Goal: Task Accomplishment & Management: Use online tool/utility

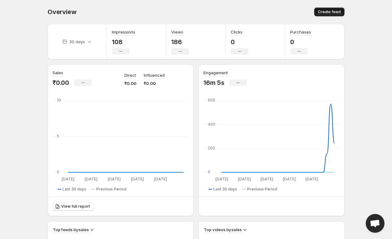
click at [327, 12] on span "Create feed" at bounding box center [329, 11] width 23 height 5
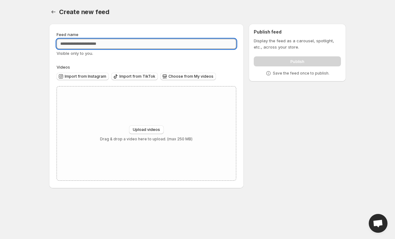
click at [163, 45] on input "Feed name" at bounding box center [147, 44] width 180 height 10
type input "**********"
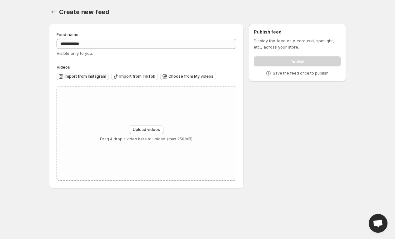
click at [95, 78] on span "Import from Instagram" at bounding box center [86, 76] width 42 height 5
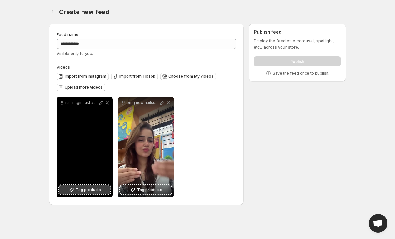
click at [94, 193] on button "Tag products" at bounding box center [84, 189] width 51 height 9
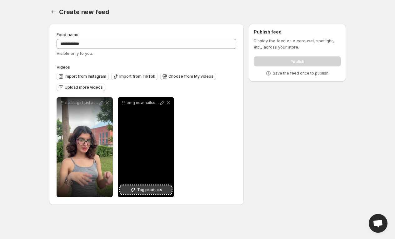
click at [144, 190] on span "Tag products" at bounding box center [149, 189] width 25 height 6
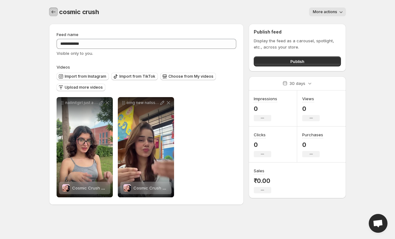
click at [53, 15] on icon "Settings" at bounding box center [53, 12] width 6 height 6
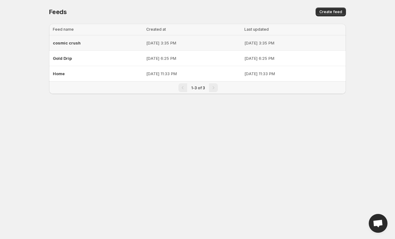
click at [159, 43] on p "[DATE] 3:35 PM" at bounding box center [193, 43] width 94 height 6
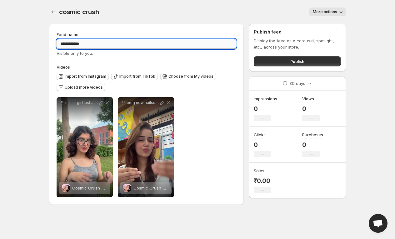
click at [65, 47] on input "**********" at bounding box center [147, 44] width 180 height 10
type input "**********"
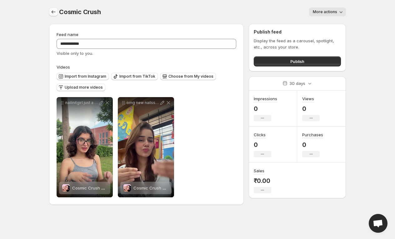
click at [51, 8] on button "Settings" at bounding box center [53, 12] width 9 height 9
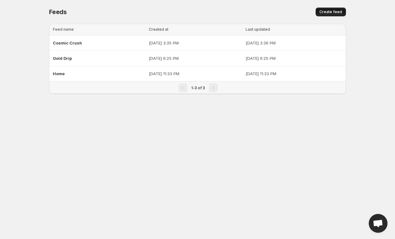
click at [334, 8] on button "Create feed" at bounding box center [331, 12] width 30 height 9
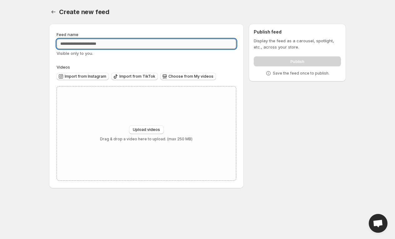
click at [155, 42] on input "Feed name" at bounding box center [147, 44] width 180 height 10
type input "**********"
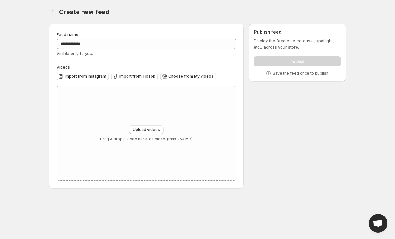
click at [94, 81] on div "Import from Instagram" at bounding box center [83, 77] width 52 height 8
click at [94, 80] on button "Import from Instagram" at bounding box center [83, 77] width 52 height 8
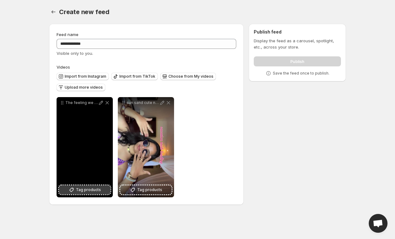
click at [80, 187] on span "Tag products" at bounding box center [88, 189] width 25 height 6
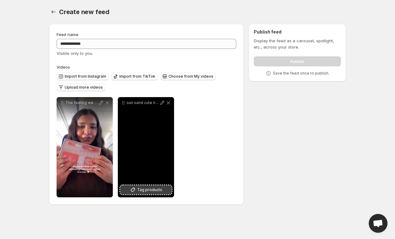
click at [149, 189] on span "Tag products" at bounding box center [149, 189] width 25 height 6
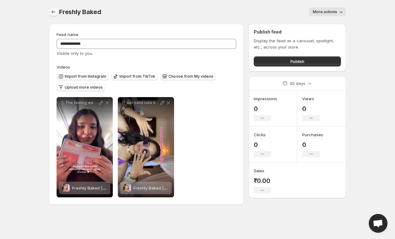
click at [56, 15] on button "Settings" at bounding box center [53, 12] width 9 height 9
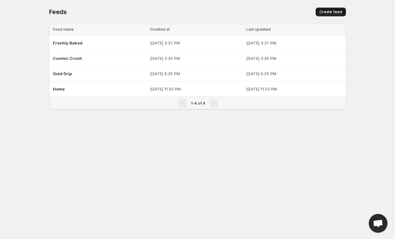
click at [327, 13] on span "Create feed" at bounding box center [331, 11] width 23 height 5
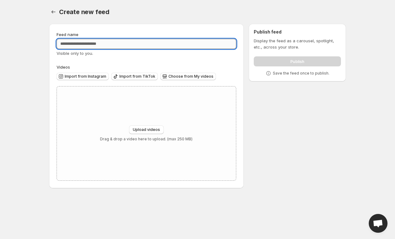
click at [191, 44] on input "Feed name" at bounding box center [147, 44] width 180 height 10
type input "**********"
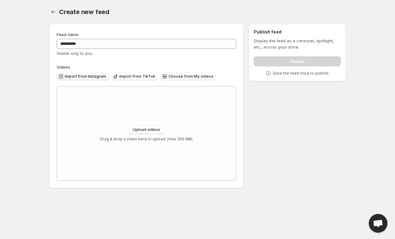
click at [92, 79] on button "Import from Instagram" at bounding box center [83, 77] width 52 height 8
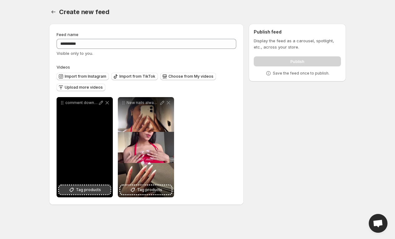
click at [91, 190] on span "Tag products" at bounding box center [88, 189] width 25 height 6
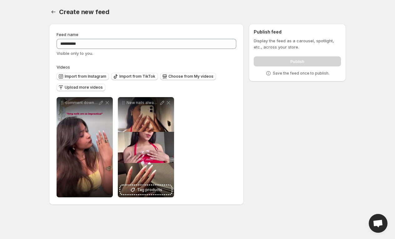
click at [158, 189] on span "Tag products" at bounding box center [149, 189] width 25 height 6
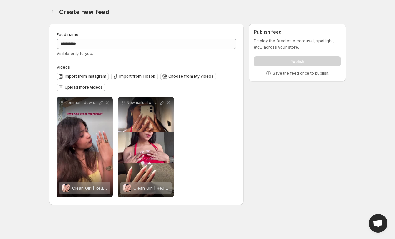
click at [244, 187] on div "**********" at bounding box center [195, 115] width 302 height 193
click at [246, 187] on div "**********" at bounding box center [195, 115] width 302 height 193
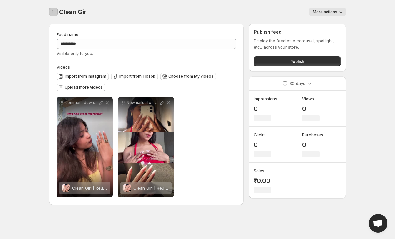
click at [54, 15] on icon "Settings" at bounding box center [53, 12] width 6 height 6
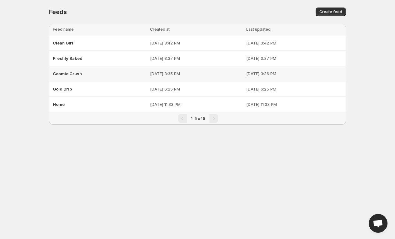
click at [120, 71] on div "Cosmic Crush" at bounding box center [99, 73] width 93 height 11
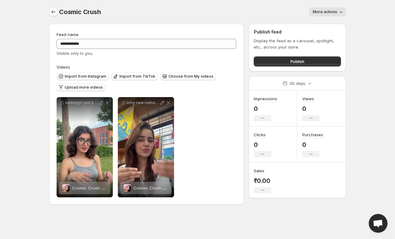
click at [53, 10] on icon "Settings" at bounding box center [53, 12] width 6 height 6
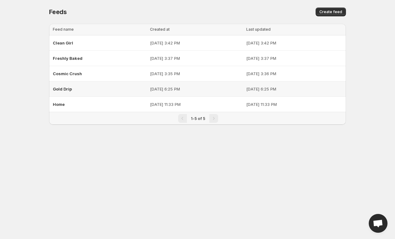
click at [99, 84] on div "Gold Drip" at bounding box center [99, 88] width 93 height 11
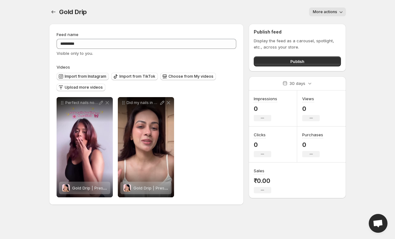
click at [94, 74] on span "Import from Instagram" at bounding box center [86, 76] width 42 height 5
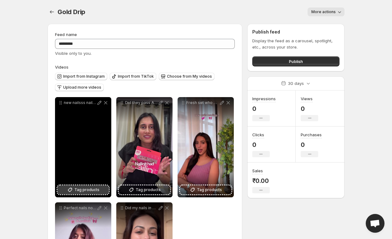
click at [85, 189] on span "Tag products" at bounding box center [86, 189] width 25 height 6
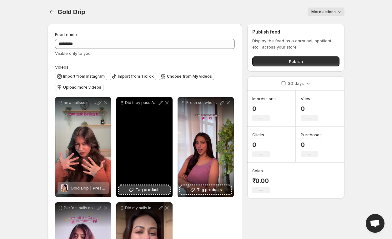
click at [141, 190] on span "Tag products" at bounding box center [148, 189] width 25 height 6
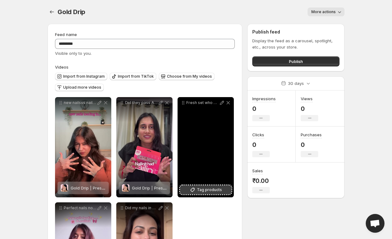
click at [210, 190] on span "Tag products" at bounding box center [209, 189] width 25 height 6
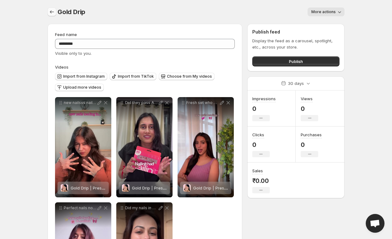
click at [54, 13] on icon "Settings" at bounding box center [52, 12] width 6 height 6
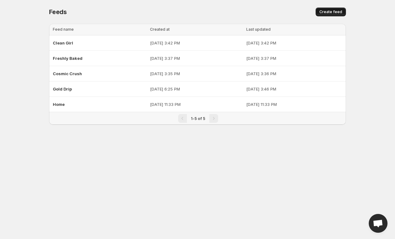
click at [335, 10] on span "Create feed" at bounding box center [331, 11] width 23 height 5
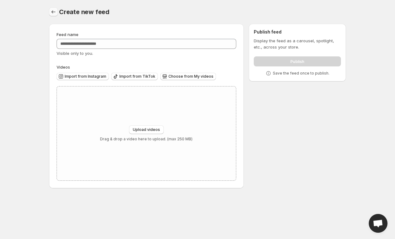
click at [52, 16] on button "Settings" at bounding box center [53, 12] width 9 height 9
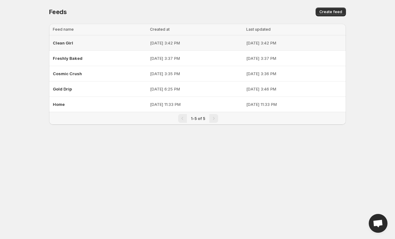
click at [148, 47] on td "[DATE] 3:42 PM" at bounding box center [196, 42] width 96 height 15
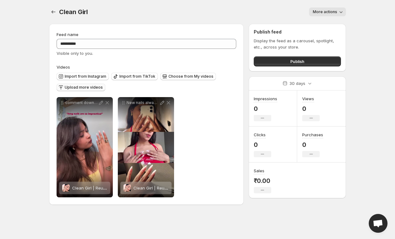
click at [88, 87] on span "Upload more videos" at bounding box center [84, 87] width 38 height 5
click at [96, 73] on button "Import from Instagram" at bounding box center [83, 77] width 52 height 8
click at [55, 10] on icon "Settings" at bounding box center [53, 12] width 6 height 6
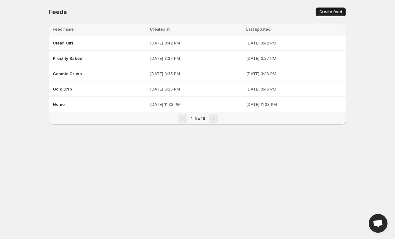
click at [339, 13] on span "Create feed" at bounding box center [331, 11] width 23 height 5
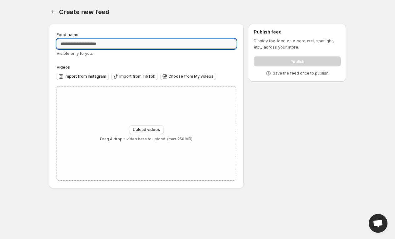
click at [137, 42] on input "Feed name" at bounding box center [147, 44] width 180 height 10
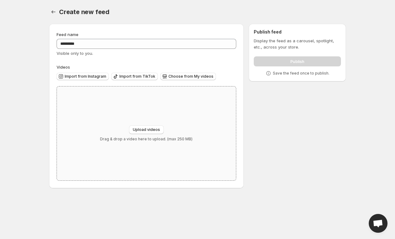
click at [149, 134] on div "Upload videos Drag & drop a video here to upload. (max 250 MB)" at bounding box center [146, 133] width 93 height 16
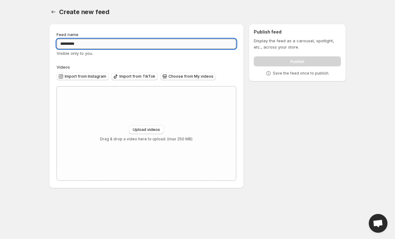
click at [70, 47] on input "*********" at bounding box center [147, 44] width 180 height 10
click at [71, 44] on input "*********" at bounding box center [147, 44] width 180 height 10
click at [98, 42] on input "*********" at bounding box center [147, 44] width 180 height 10
type input "*********"
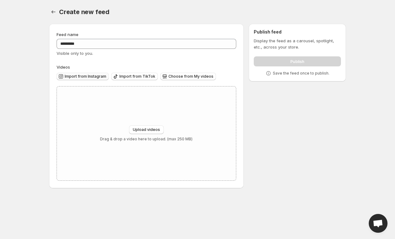
click at [100, 74] on button "Import from Instagram" at bounding box center [83, 77] width 52 height 8
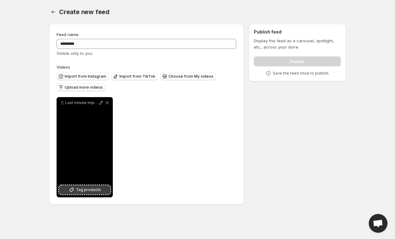
click at [96, 190] on span "Tag products" at bounding box center [88, 189] width 25 height 6
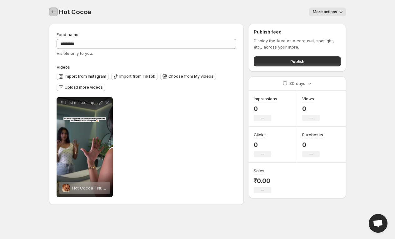
click at [52, 12] on icon "Settings" at bounding box center [53, 12] width 6 height 6
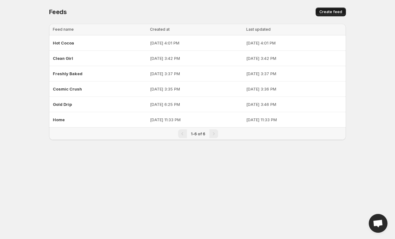
click at [319, 9] on button "Create feed" at bounding box center [331, 12] width 30 height 9
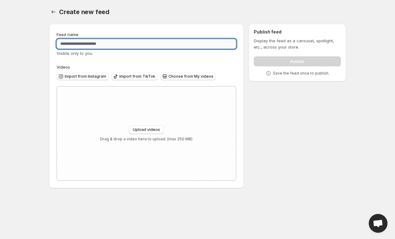
click at [182, 41] on input "Feed name" at bounding box center [147, 44] width 180 height 10
type input "**********"
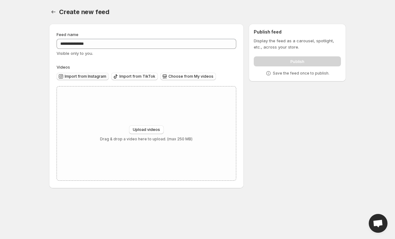
click at [88, 77] on span "Import from Instagram" at bounding box center [86, 76] width 42 height 5
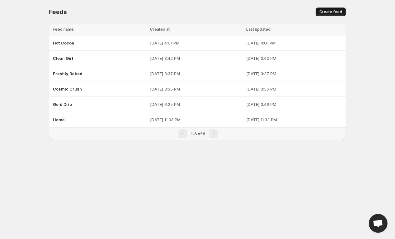
click at [331, 8] on button "Create feed" at bounding box center [331, 12] width 30 height 9
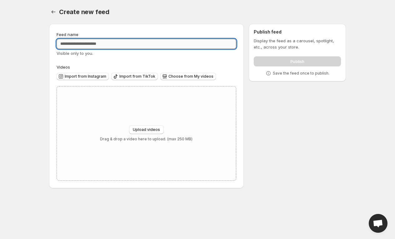
click at [202, 46] on input "Feed name" at bounding box center [147, 44] width 180 height 10
type input "**********"
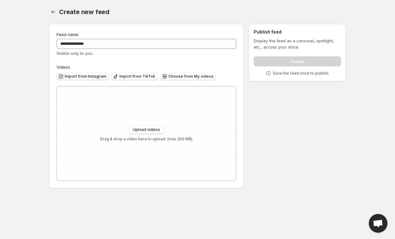
click at [78, 75] on span "Import from Instagram" at bounding box center [86, 76] width 42 height 5
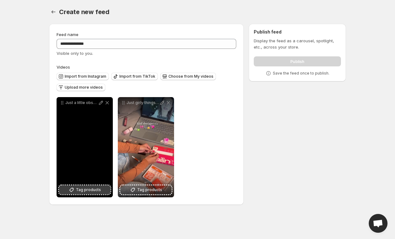
click at [95, 191] on span "Tag products" at bounding box center [88, 189] width 25 height 6
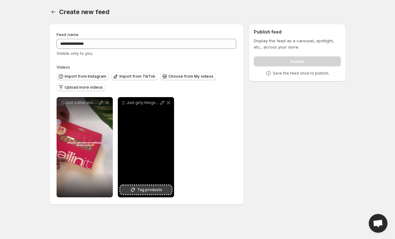
click at [154, 189] on span "Tag products" at bounding box center [149, 189] width 25 height 6
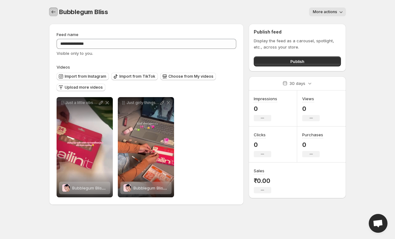
click at [55, 12] on icon "Settings" at bounding box center [53, 12] width 6 height 6
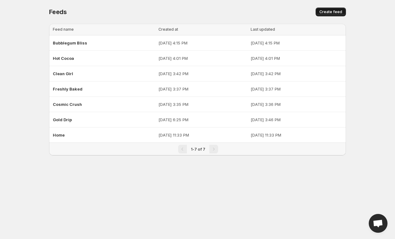
click at [325, 16] on button "Create feed" at bounding box center [331, 12] width 30 height 9
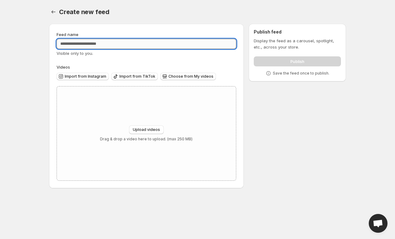
click at [195, 46] on input "Feed name" at bounding box center [147, 44] width 180 height 10
type input "*"
paste input "**********"
type input "**********"
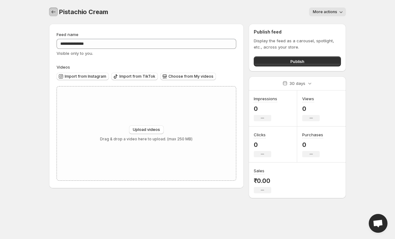
click at [53, 16] on button "Settings" at bounding box center [53, 12] width 9 height 9
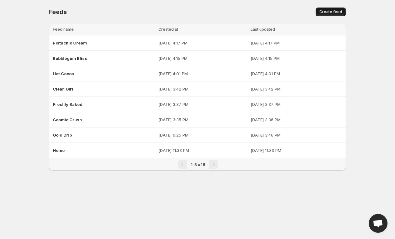
click at [323, 13] on span "Create feed" at bounding box center [331, 11] width 23 height 5
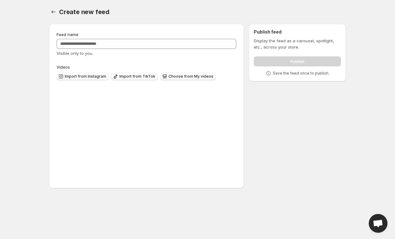
click at [323, 8] on div "Create new feed" at bounding box center [202, 12] width 287 height 9
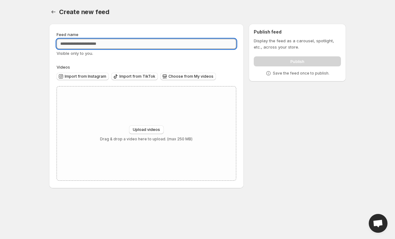
click at [130, 41] on input "Feed name" at bounding box center [147, 44] width 180 height 10
paste input "**********"
type input "**********"
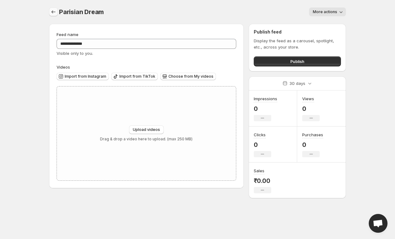
click at [54, 9] on button "Settings" at bounding box center [53, 12] width 9 height 9
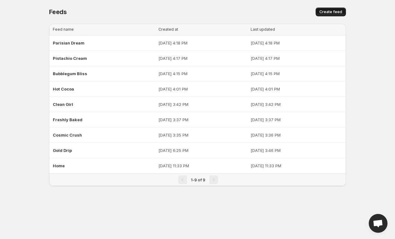
click at [331, 12] on span "Create feed" at bounding box center [331, 11] width 23 height 5
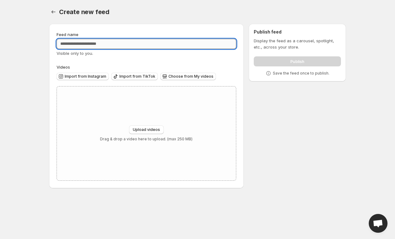
click at [171, 39] on input "Feed name" at bounding box center [147, 44] width 180 height 10
paste input "*****"
type input "*****"
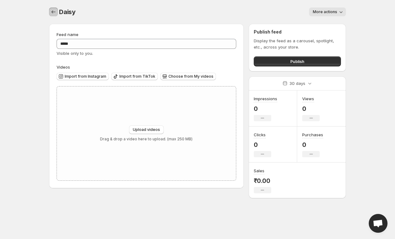
click at [57, 13] on button "Settings" at bounding box center [53, 12] width 9 height 9
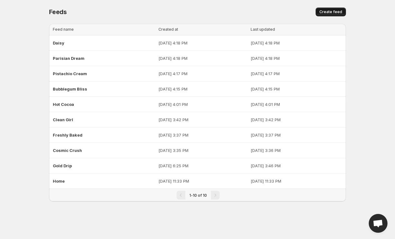
click at [335, 11] on span "Create feed" at bounding box center [331, 11] width 23 height 5
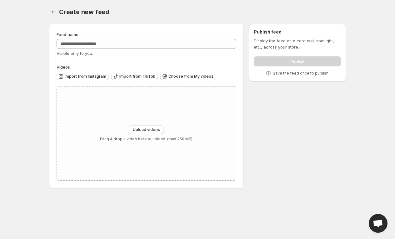
click at [184, 38] on div "Feed name Visible only to you." at bounding box center [147, 43] width 180 height 25
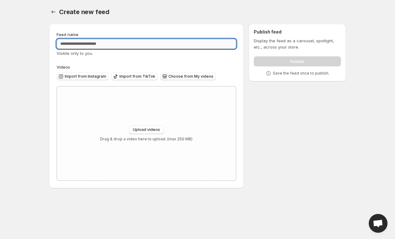
click at [185, 48] on input "Feed name" at bounding box center [147, 44] width 180 height 10
paste input "**********"
type input "**********"
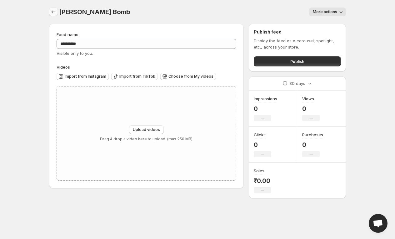
click at [56, 13] on icon "Settings" at bounding box center [53, 12] width 6 height 6
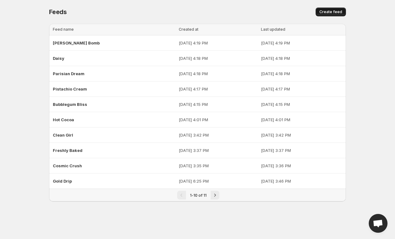
click at [324, 14] on span "Create feed" at bounding box center [331, 11] width 23 height 5
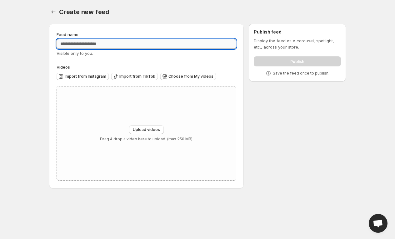
click at [137, 43] on input "Feed name" at bounding box center [147, 44] width 180 height 10
paste input "********"
type input "********"
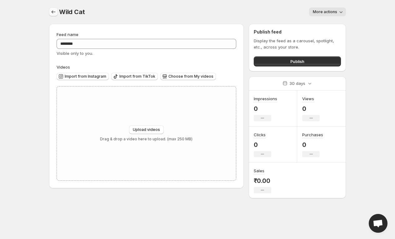
click at [56, 11] on icon "Settings" at bounding box center [53, 12] width 6 height 6
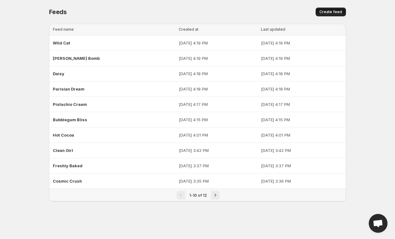
click at [336, 13] on span "Create feed" at bounding box center [331, 11] width 23 height 5
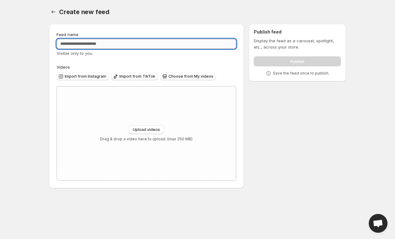
click at [185, 43] on input "Feed name" at bounding box center [147, 44] width 180 height 10
paste input "**********"
type input "**********"
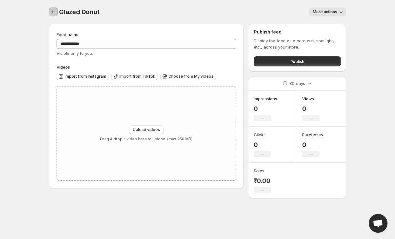
click at [58, 12] on button "Settings" at bounding box center [53, 12] width 9 height 9
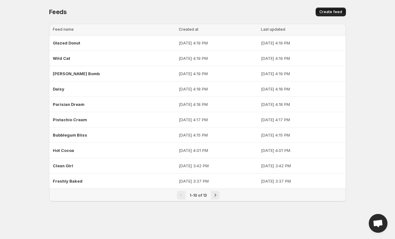
click at [331, 14] on span "Create feed" at bounding box center [331, 11] width 23 height 5
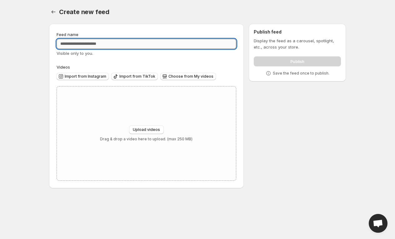
click at [206, 41] on input "Feed name" at bounding box center [147, 44] width 180 height 10
paste input "**********"
type input "**********"
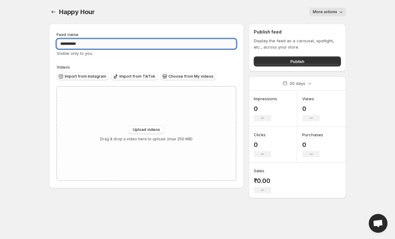
click at [125, 47] on input "**********" at bounding box center [147, 44] width 180 height 10
type input "*"
paste input "*********"
type input "*********"
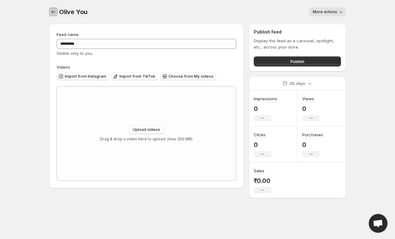
click at [54, 8] on button "Settings" at bounding box center [53, 12] width 9 height 9
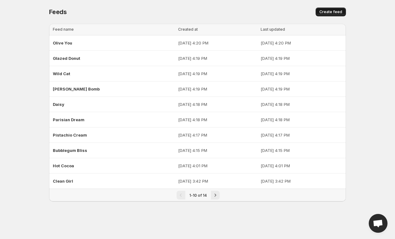
click at [321, 14] on button "Create feed" at bounding box center [331, 12] width 30 height 9
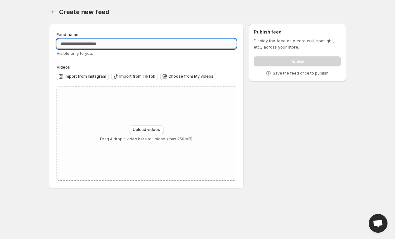
click at [163, 42] on input "Feed name" at bounding box center [147, 44] width 180 height 10
paste input "**********"
type input "**********"
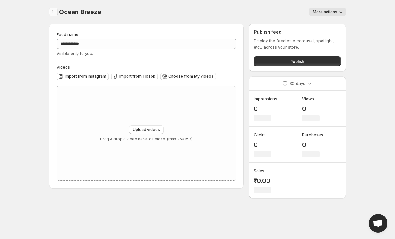
click at [53, 13] on icon "Settings" at bounding box center [53, 12] width 6 height 6
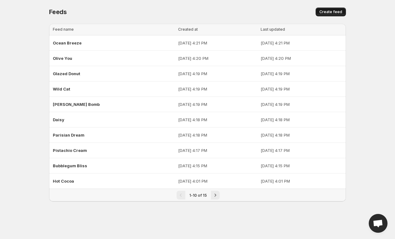
click at [333, 10] on span "Create feed" at bounding box center [331, 11] width 23 height 5
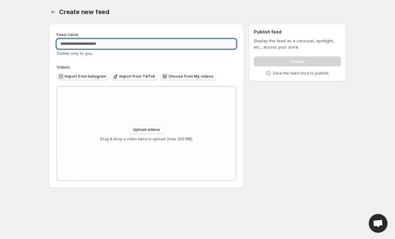
click at [176, 47] on input "Feed name" at bounding box center [147, 44] width 180 height 10
paste input "*********"
type input "*********"
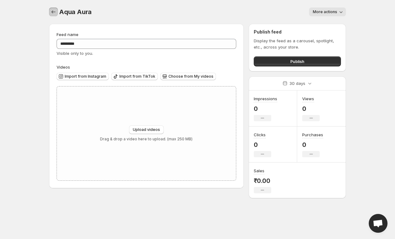
click at [53, 10] on icon "Settings" at bounding box center [53, 12] width 6 height 6
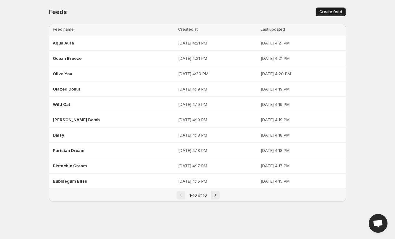
click at [331, 14] on span "Create feed" at bounding box center [331, 11] width 23 height 5
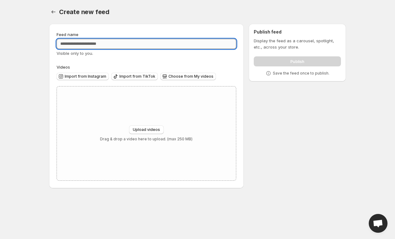
click at [158, 43] on input "Feed name" at bounding box center [147, 44] width 180 height 10
paste input "**********"
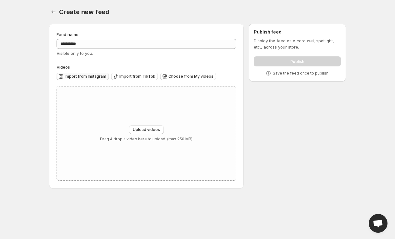
click at [88, 78] on span "Import from Instagram" at bounding box center [86, 76] width 42 height 5
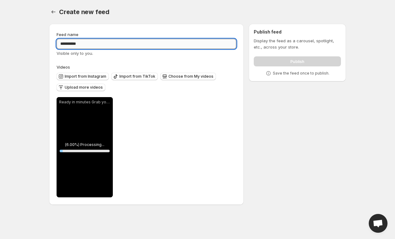
click at [90, 45] on input "**********" at bounding box center [147, 44] width 180 height 10
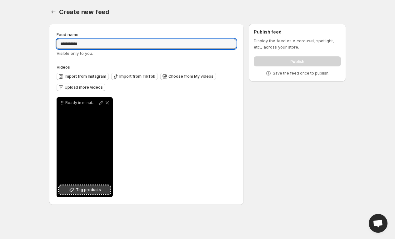
click at [97, 190] on span "Tag products" at bounding box center [88, 189] width 25 height 6
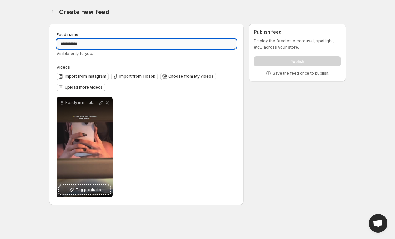
click at [98, 44] on input "**********" at bounding box center [147, 44] width 180 height 10
type input "**********"
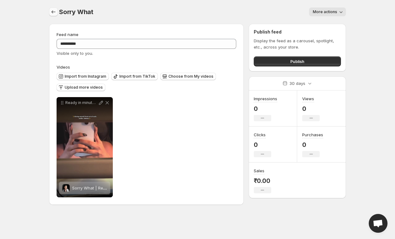
click at [54, 11] on icon "Settings" at bounding box center [53, 12] width 6 height 6
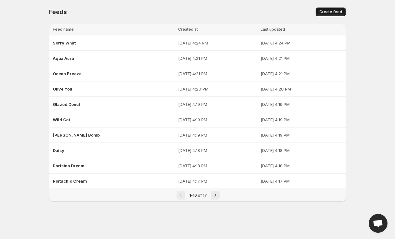
click at [337, 13] on span "Create feed" at bounding box center [331, 11] width 23 height 5
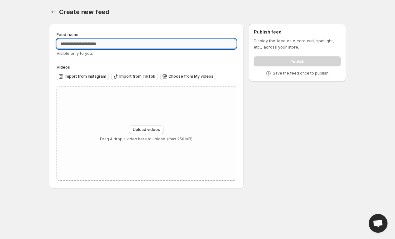
click at [143, 47] on input "Feed name" at bounding box center [147, 44] width 180 height 10
paste input "**********"
type input "**********"
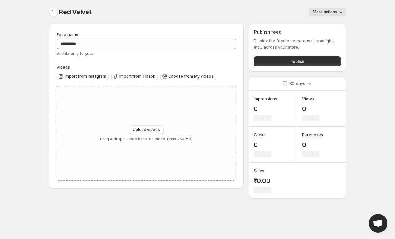
click at [56, 11] on icon "Settings" at bounding box center [53, 12] width 6 height 6
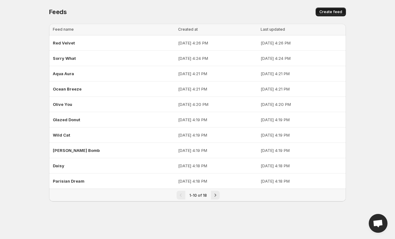
click at [322, 12] on span "Create feed" at bounding box center [331, 11] width 23 height 5
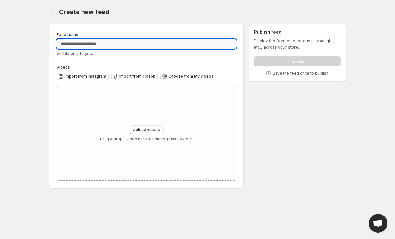
click at [196, 40] on input "Feed name" at bounding box center [147, 44] width 180 height 10
paste input "********"
type input "********"
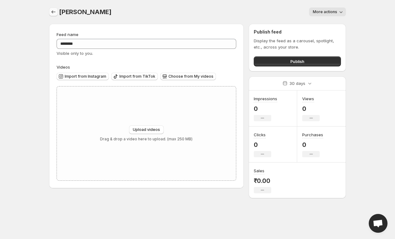
click at [54, 12] on icon "Settings" at bounding box center [53, 12] width 6 height 6
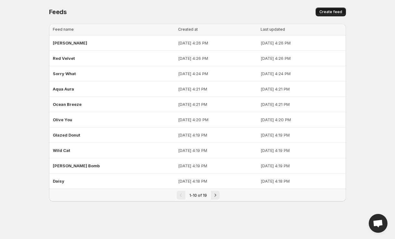
click at [331, 10] on span "Create feed" at bounding box center [331, 11] width 23 height 5
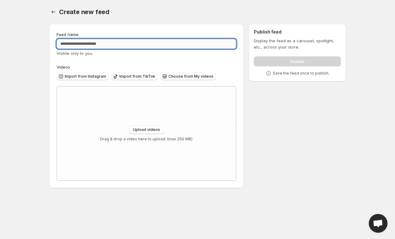
click at [106, 46] on input "Feed name" at bounding box center [147, 44] width 180 height 10
paste input "**********"
type input "**********"
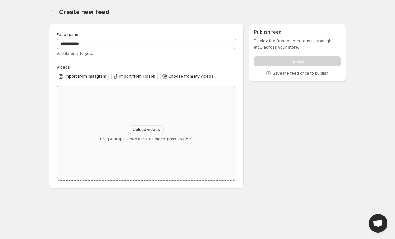
click at [151, 131] on span "Upload videos" at bounding box center [146, 129] width 27 height 5
click at [81, 77] on span "Import from Instagram" at bounding box center [86, 76] width 42 height 5
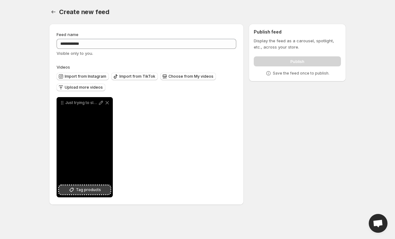
click at [78, 188] on span "Tag products" at bounding box center [88, 189] width 25 height 6
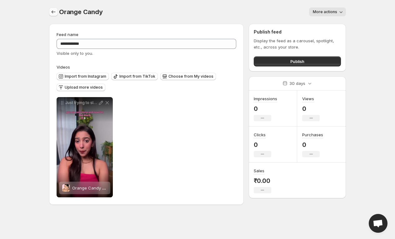
click at [52, 14] on icon "Settings" at bounding box center [53, 12] width 6 height 6
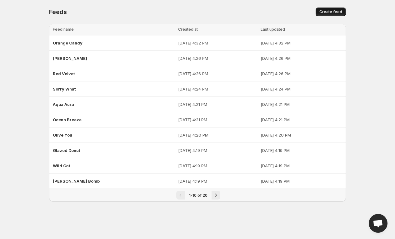
click at [326, 10] on span "Create feed" at bounding box center [331, 11] width 23 height 5
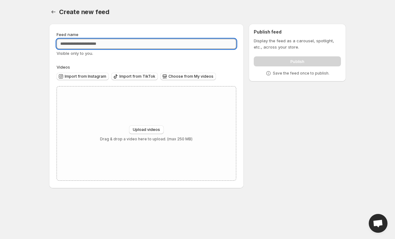
click at [177, 46] on input "Feed name" at bounding box center [147, 44] width 180 height 10
paste input "********"
type input "********"
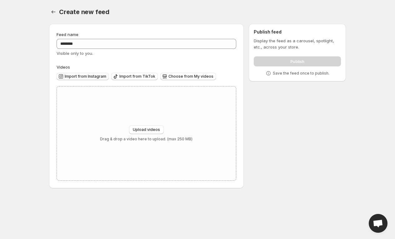
click at [80, 77] on span "Import from Instagram" at bounding box center [86, 76] width 42 height 5
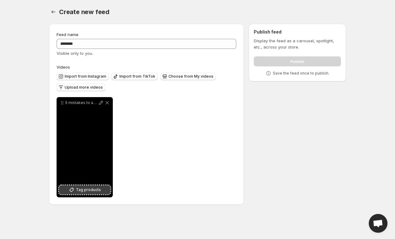
click at [84, 193] on span "Tag products" at bounding box center [88, 189] width 25 height 6
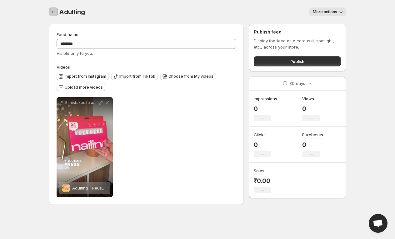
click at [56, 15] on button "Settings" at bounding box center [53, 12] width 9 height 9
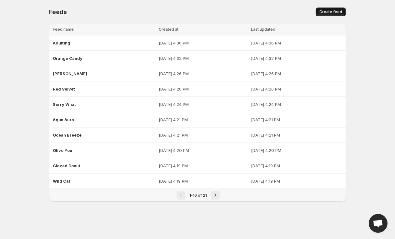
click at [336, 9] on button "Create feed" at bounding box center [331, 12] width 30 height 9
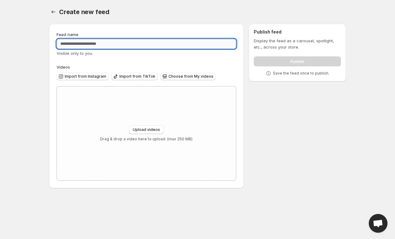
click at [184, 47] on input "Feed name" at bounding box center [147, 44] width 180 height 10
paste input "**********"
type input "**********"
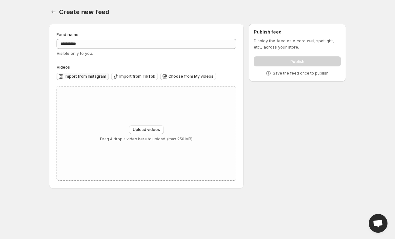
click at [93, 75] on span "Import from Instagram" at bounding box center [86, 76] width 42 height 5
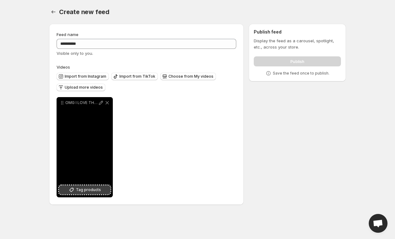
click at [89, 189] on span "Tag products" at bounding box center [88, 189] width 25 height 6
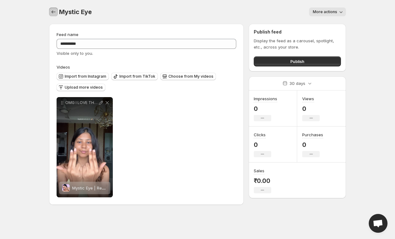
click at [54, 13] on icon "Settings" at bounding box center [53, 12] width 6 height 6
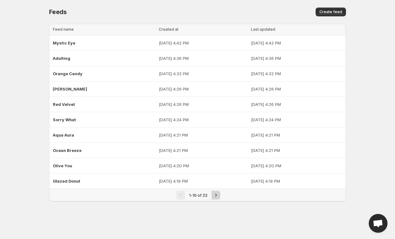
click at [212, 195] on button "Next" at bounding box center [216, 194] width 9 height 9
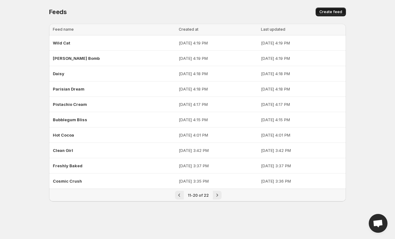
click at [322, 12] on span "Create feed" at bounding box center [331, 11] width 23 height 5
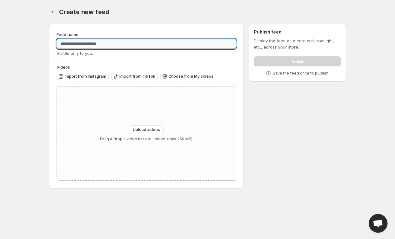
click at [114, 42] on input "Feed name" at bounding box center [147, 44] width 180 height 10
type input "*********"
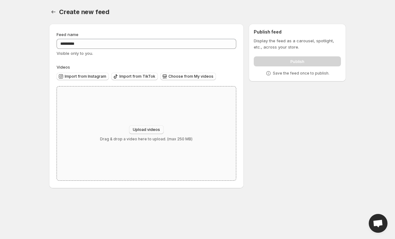
click at [152, 129] on span "Upload videos" at bounding box center [146, 129] width 27 height 5
click at [154, 129] on span "Upload videos" at bounding box center [146, 129] width 27 height 5
click at [91, 77] on span "Import from Instagram" at bounding box center [86, 76] width 42 height 5
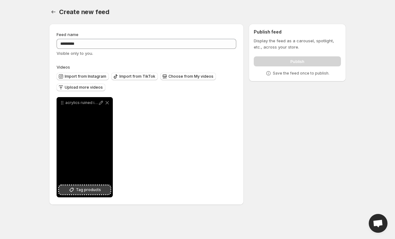
click at [97, 187] on span "Tag products" at bounding box center [88, 189] width 25 height 6
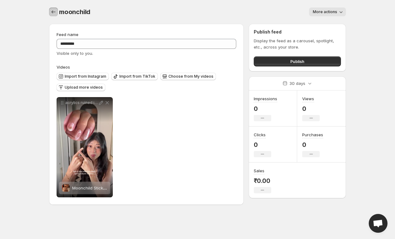
click at [54, 8] on button "Settings" at bounding box center [53, 12] width 9 height 9
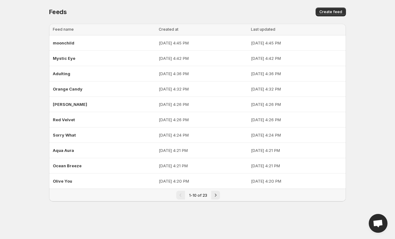
click at [330, 7] on div "Feeds. This page is ready Feeds Create feed" at bounding box center [197, 12] width 297 height 24
click at [330, 9] on button "Create feed" at bounding box center [331, 12] width 30 height 9
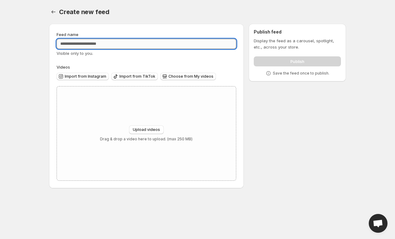
click at [183, 41] on input "Feed name" at bounding box center [147, 44] width 180 height 10
type input "**********"
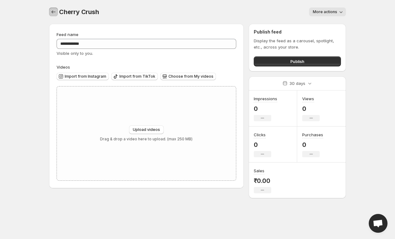
click at [52, 10] on icon "Settings" at bounding box center [53, 12] width 6 height 6
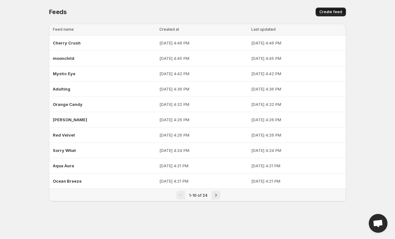
click at [336, 12] on span "Create feed" at bounding box center [331, 11] width 23 height 5
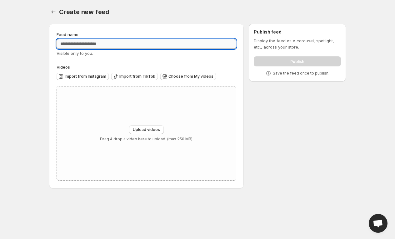
click at [187, 42] on input "Feed name" at bounding box center [147, 44] width 180 height 10
type input "**********"
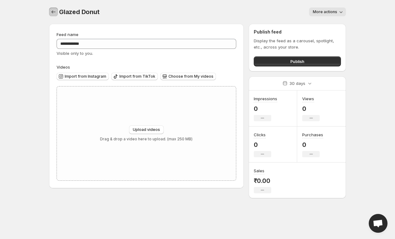
click at [55, 11] on icon "Settings" at bounding box center [53, 12] width 6 height 6
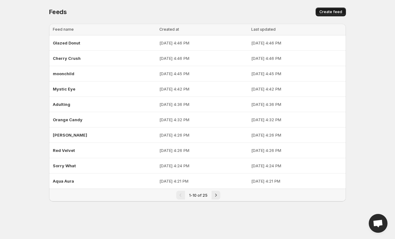
click at [317, 10] on button "Create feed" at bounding box center [331, 12] width 30 height 9
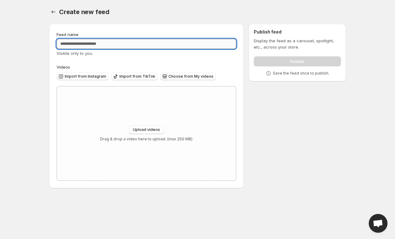
click at [170, 43] on input "Feed name" at bounding box center [147, 44] width 180 height 10
paste input "*********"
type input "*********"
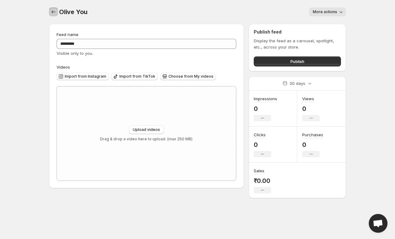
click at [55, 15] on icon "Settings" at bounding box center [53, 12] width 6 height 6
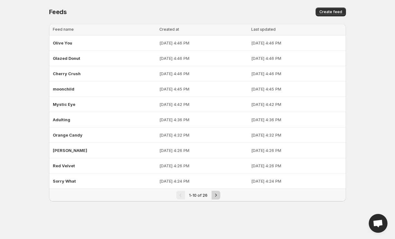
click at [213, 195] on icon "Next" at bounding box center [216, 195] width 6 height 6
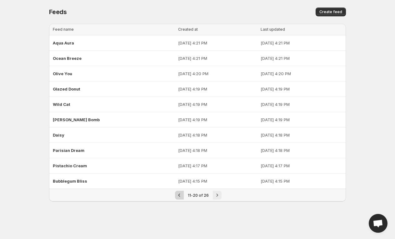
click at [184, 194] on button "Previous" at bounding box center [179, 194] width 9 height 9
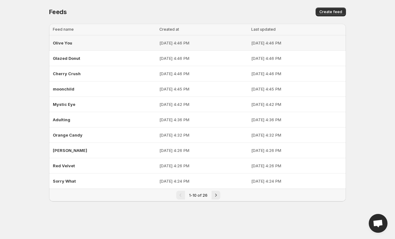
click at [278, 45] on p "[DATE] 4:46 PM" at bounding box center [296, 43] width 91 height 6
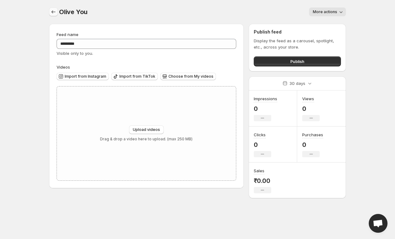
click at [52, 13] on icon "Settings" at bounding box center [53, 12] width 6 height 6
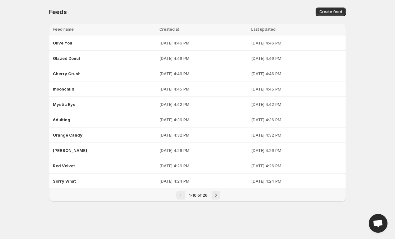
drag, startPoint x: 72, startPoint y: 50, endPoint x: 363, endPoint y: 74, distance: 291.8
click at [363, 74] on body "Home Feeds Videos Subscription Settings Feeds. This page is ready Feeds Create …" at bounding box center [197, 119] width 395 height 239
click at [216, 190] on button "Next" at bounding box center [216, 194] width 9 height 9
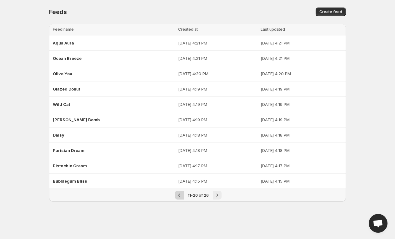
click at [183, 194] on button "Previous" at bounding box center [179, 194] width 9 height 9
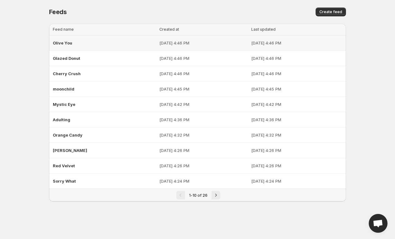
drag, startPoint x: 87, startPoint y: 48, endPoint x: 64, endPoint y: 49, distance: 22.8
click at [64, 49] on td "Olive You" at bounding box center [103, 42] width 109 height 15
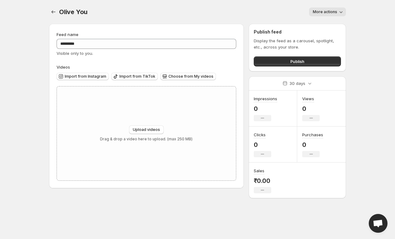
click at [336, 11] on span "More actions" at bounding box center [325, 11] width 24 height 5
click at [323, 25] on span "Delete" at bounding box center [320, 25] width 13 height 5
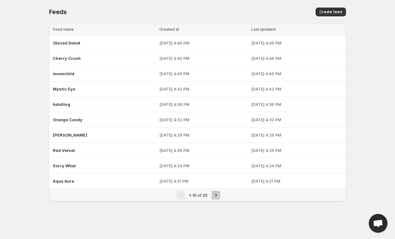
click at [217, 190] on button "Next" at bounding box center [216, 194] width 9 height 9
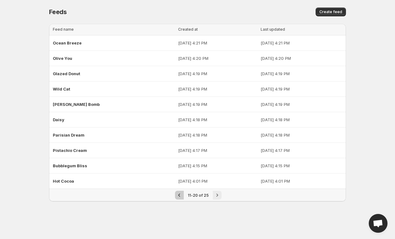
click at [178, 195] on icon "Previous" at bounding box center [179, 195] width 6 height 6
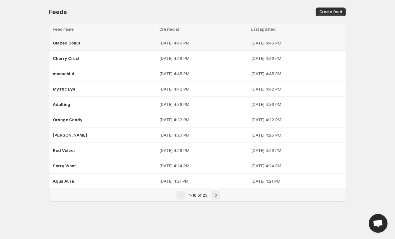
click at [159, 45] on p "[DATE] 4:46 PM" at bounding box center [203, 43] width 88 height 6
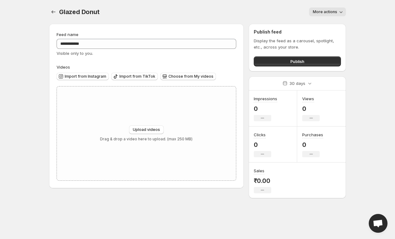
click at [316, 14] on button "More actions" at bounding box center [327, 12] width 37 height 9
click at [322, 25] on span "Delete" at bounding box center [320, 25] width 13 height 5
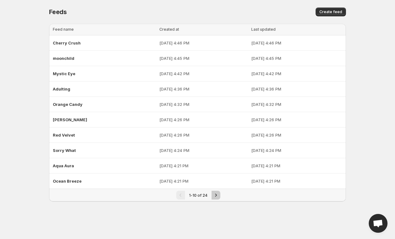
click at [214, 195] on icon "Next" at bounding box center [216, 195] width 6 height 6
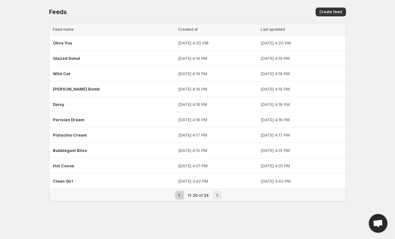
click at [181, 195] on icon "Previous" at bounding box center [179, 195] width 6 height 6
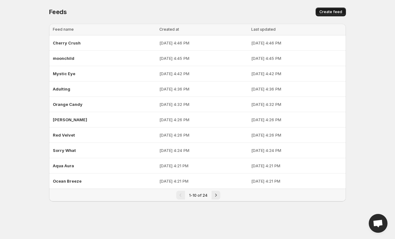
click at [325, 15] on button "Create feed" at bounding box center [331, 12] width 30 height 9
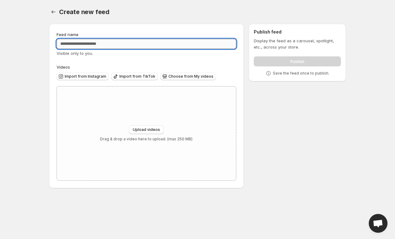
click at [189, 39] on input "Feed name" at bounding box center [147, 44] width 180 height 10
paste input "*********"
type input "*********"
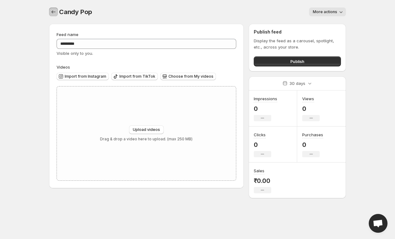
click at [56, 14] on icon "Settings" at bounding box center [53, 12] width 6 height 6
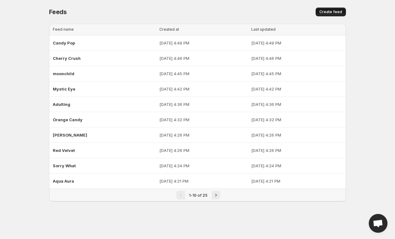
click at [324, 11] on span "Create feed" at bounding box center [331, 11] width 23 height 5
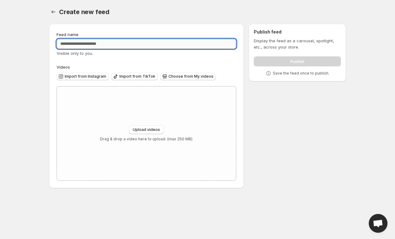
click at [149, 41] on input "Feed name" at bounding box center [147, 44] width 180 height 10
paste input "**********"
type input "**********"
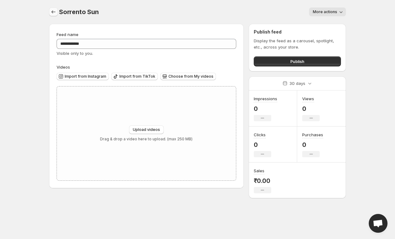
click at [57, 13] on button "Settings" at bounding box center [53, 12] width 9 height 9
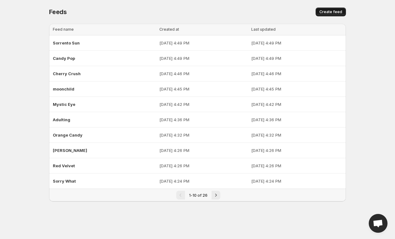
click at [336, 12] on span "Create feed" at bounding box center [331, 11] width 23 height 5
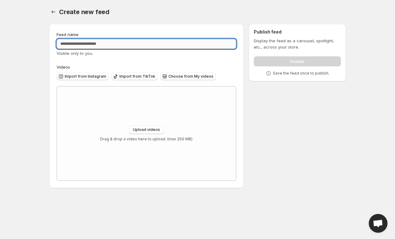
click at [139, 46] on input "Feed name" at bounding box center [147, 44] width 180 height 10
paste input "**********"
type input "**********"
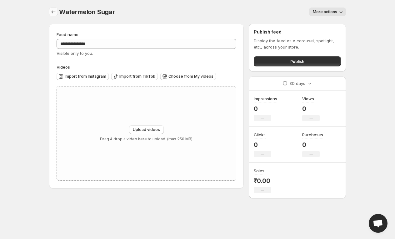
click at [54, 13] on icon "Settings" at bounding box center [53, 12] width 6 height 6
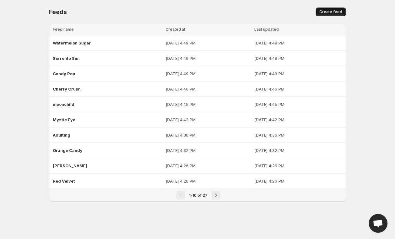
click at [339, 15] on button "Create feed" at bounding box center [331, 12] width 30 height 9
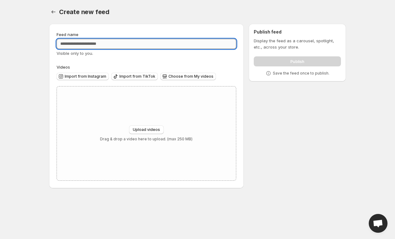
click at [192, 45] on input "Feed name" at bounding box center [147, 44] width 180 height 10
paste input "**********"
type input "**********"
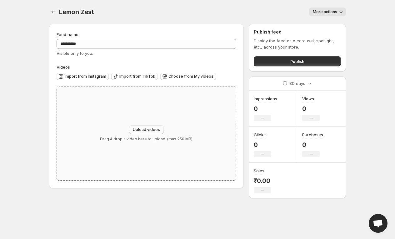
click at [159, 127] on button "Upload videos" at bounding box center [146, 129] width 35 height 9
click at [141, 133] on button "Upload videos" at bounding box center [146, 129] width 35 height 9
click at [99, 78] on span "Import from Instagram" at bounding box center [86, 76] width 42 height 5
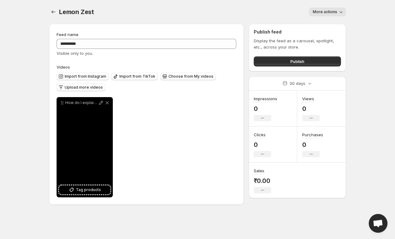
click at [104, 187] on button "Tag products" at bounding box center [84, 189] width 51 height 9
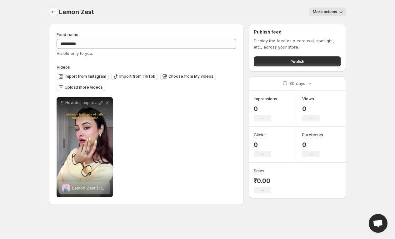
click at [54, 14] on icon "Settings" at bounding box center [53, 12] width 6 height 6
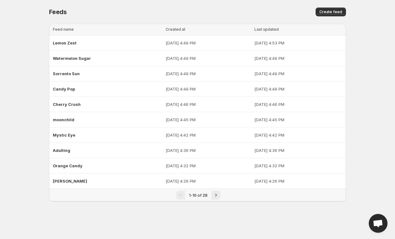
click at [210, 197] on div "1-10 of 28" at bounding box center [198, 194] width 44 height 9
click at [213, 197] on icon "Next" at bounding box center [216, 195] width 6 height 6
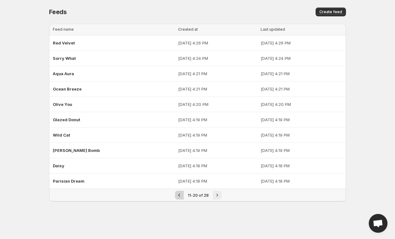
click at [179, 193] on icon "Previous" at bounding box center [179, 195] width 6 height 6
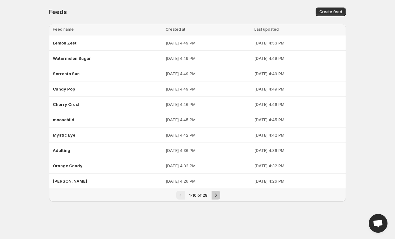
click at [213, 195] on icon "Next" at bounding box center [216, 195] width 6 height 6
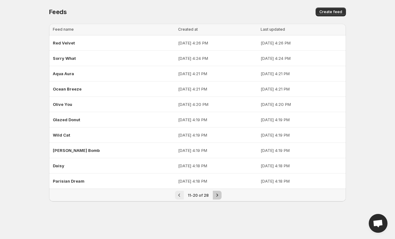
click at [213, 195] on button "Next" at bounding box center [217, 194] width 9 height 9
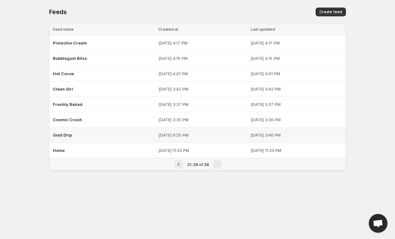
click at [200, 132] on p "[DATE] 6:25 PM" at bounding box center [203, 135] width 88 height 6
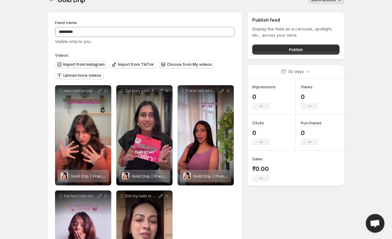
scroll to position [43, 0]
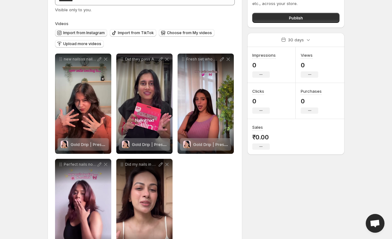
click at [95, 33] on span "Import from Instagram" at bounding box center [84, 32] width 42 height 5
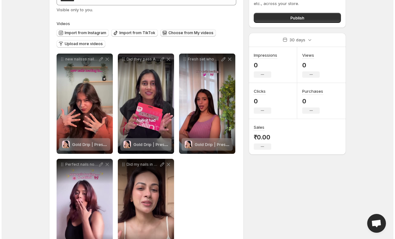
scroll to position [0, 0]
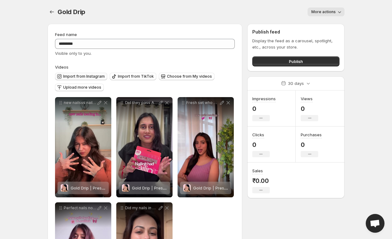
click at [101, 73] on button "Import from Instagram" at bounding box center [81, 77] width 52 height 8
click at [69, 73] on button "Import from Instagram" at bounding box center [81, 77] width 52 height 8
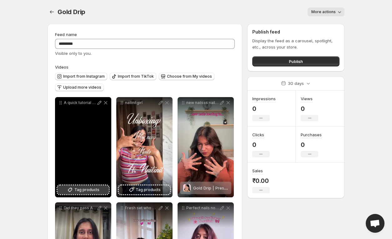
click at [88, 190] on span "Tag products" at bounding box center [86, 189] width 25 height 6
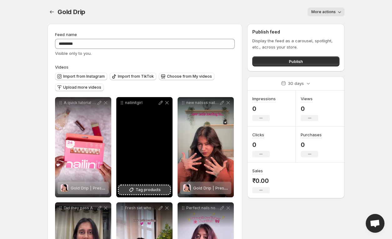
click at [154, 193] on span "Tag products" at bounding box center [148, 189] width 25 height 6
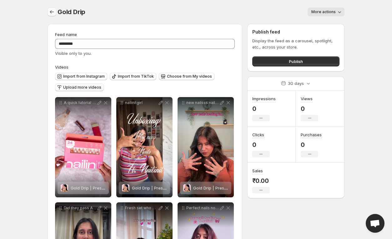
click at [54, 10] on icon "Settings" at bounding box center [52, 12] width 6 height 6
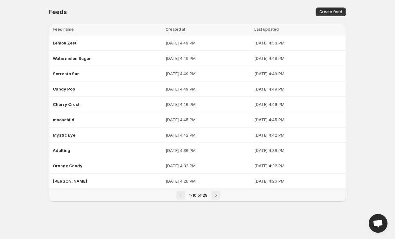
click at [181, 194] on div "Pagination" at bounding box center [180, 194] width 9 height 9
click at [210, 195] on div "1-10 of 28" at bounding box center [198, 195] width 26 height 6
click at [213, 195] on icon "Next" at bounding box center [216, 195] width 6 height 6
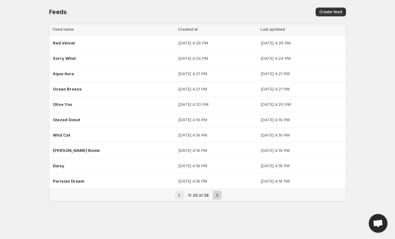
click at [215, 194] on icon "Next" at bounding box center [217, 195] width 6 height 6
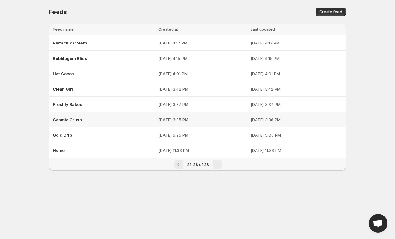
click at [122, 124] on div "Cosmic Crush" at bounding box center [104, 119] width 102 height 11
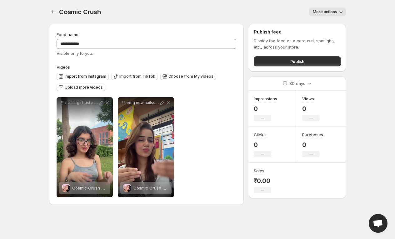
click at [86, 75] on span "Import from Instagram" at bounding box center [86, 76] width 42 height 5
click at [53, 13] on icon "Settings" at bounding box center [53, 12] width 6 height 6
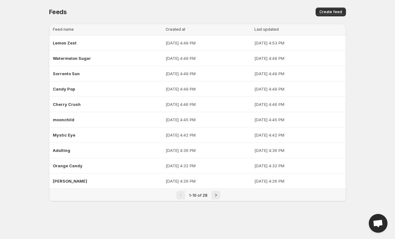
click at [184, 192] on div "Pagination" at bounding box center [180, 194] width 9 height 9
click at [217, 196] on icon "Next" at bounding box center [216, 195] width 6 height 6
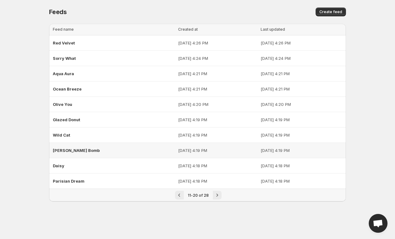
click at [86, 149] on div "[PERSON_NAME] Bomb" at bounding box center [114, 149] width 122 height 11
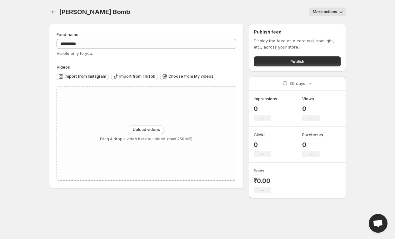
click at [93, 77] on span "Import from Instagram" at bounding box center [86, 76] width 42 height 5
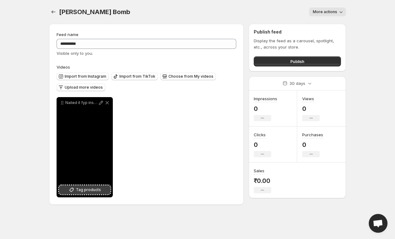
click at [87, 194] on button "Tag products" at bounding box center [84, 189] width 51 height 9
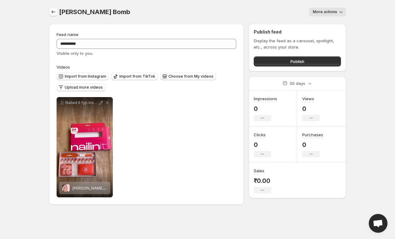
click at [53, 11] on icon "Settings" at bounding box center [53, 12] width 6 height 6
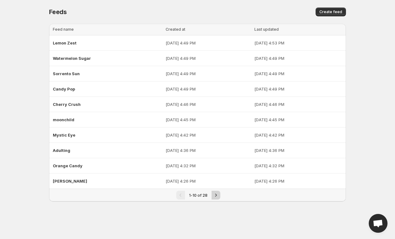
click at [217, 192] on icon "Next" at bounding box center [216, 195] width 6 height 6
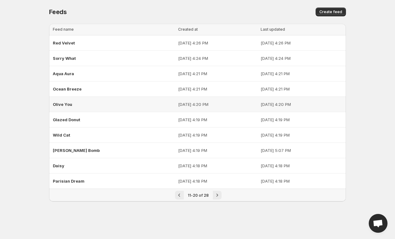
click at [94, 104] on div "Olive You" at bounding box center [114, 104] width 122 height 11
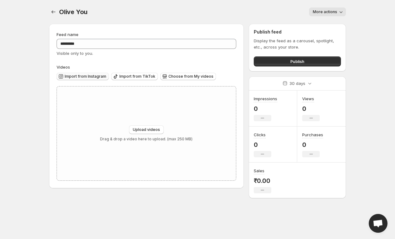
click at [94, 78] on span "Import from Instagram" at bounding box center [86, 76] width 42 height 5
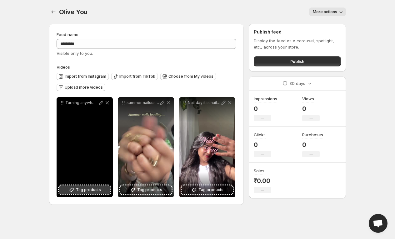
click at [95, 189] on span "Tag products" at bounding box center [88, 189] width 25 height 6
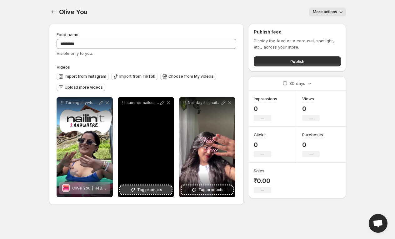
click at [132, 188] on icon at bounding box center [133, 189] width 6 height 6
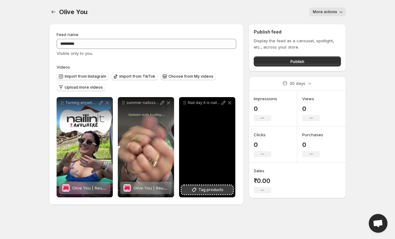
click at [217, 189] on span "Tag products" at bounding box center [211, 189] width 25 height 6
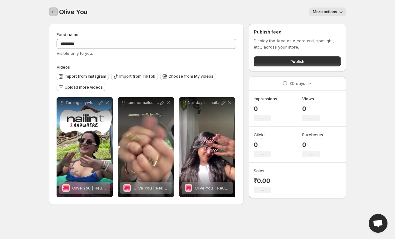
click at [55, 10] on icon "Settings" at bounding box center [53, 12] width 6 height 6
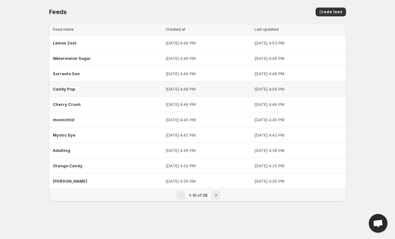
click at [166, 91] on p "[DATE] 4:49 PM" at bounding box center [208, 89] width 85 height 6
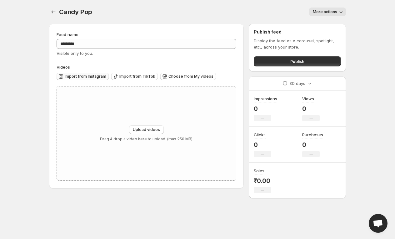
click at [86, 77] on span "Import from Instagram" at bounding box center [86, 76] width 42 height 5
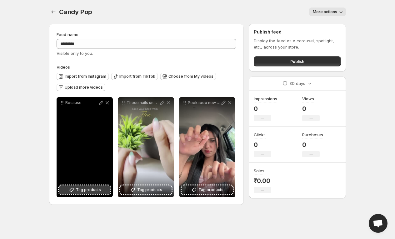
click at [102, 190] on button "Tag products" at bounding box center [84, 189] width 51 height 9
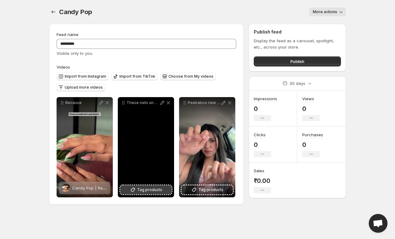
click at [153, 192] on span "Tag products" at bounding box center [149, 189] width 25 height 6
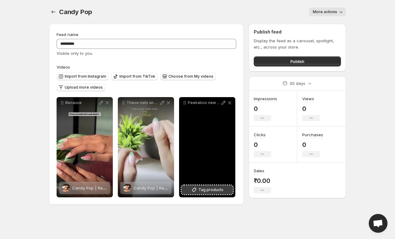
click at [207, 187] on span "Tag products" at bounding box center [211, 189] width 25 height 6
click at [217, 190] on span "Candy Pop | Reusable Press-On Nails | 24 pcs | Almond Shape | Pink | Long" at bounding box center [270, 187] width 150 height 5
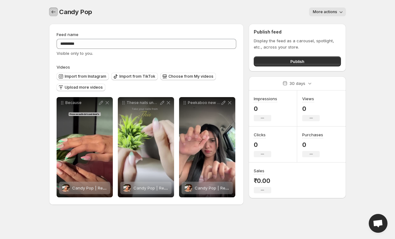
click at [50, 12] on icon "Settings" at bounding box center [53, 12] width 6 height 6
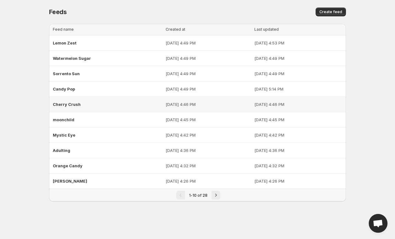
click at [80, 106] on div "Cherry Crush" at bounding box center [107, 104] width 109 height 11
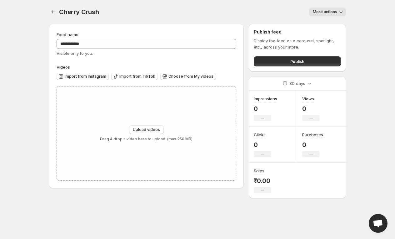
click at [84, 75] on span "Import from Instagram" at bounding box center [86, 76] width 42 height 5
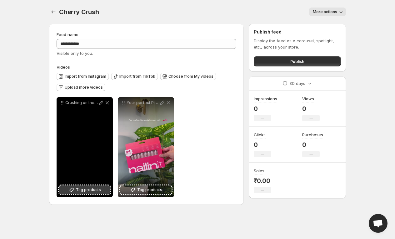
click at [78, 191] on span "Tag products" at bounding box center [88, 189] width 25 height 6
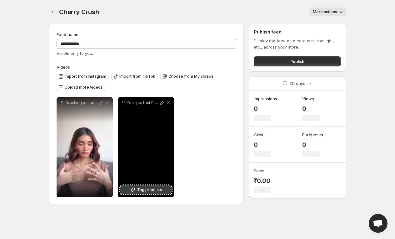
click at [132, 190] on icon at bounding box center [133, 189] width 6 height 6
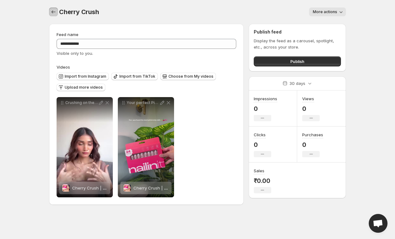
click at [54, 13] on icon "Settings" at bounding box center [53, 12] width 6 height 6
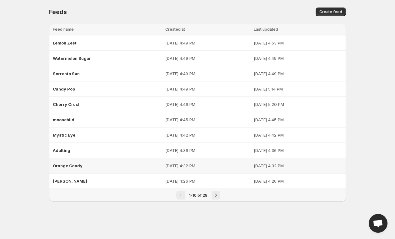
click at [176, 168] on td "[DATE] 4:32 PM" at bounding box center [208, 165] width 88 height 15
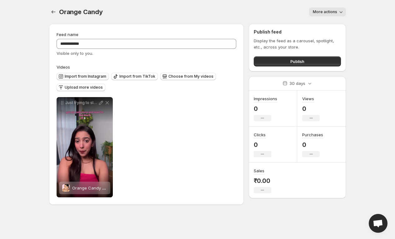
click at [92, 77] on span "Import from Instagram" at bounding box center [86, 76] width 42 height 5
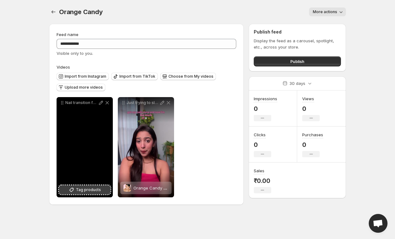
click at [95, 189] on span "Tag products" at bounding box center [88, 189] width 25 height 6
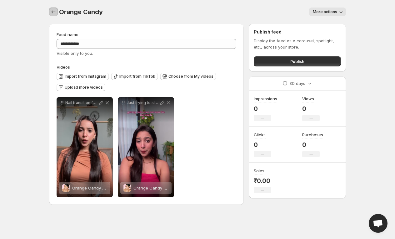
click at [56, 12] on icon "Settings" at bounding box center [53, 12] width 6 height 6
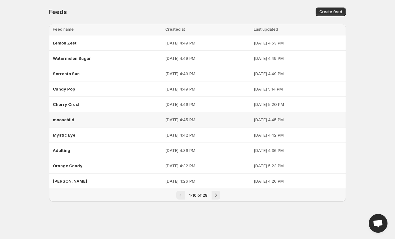
click at [98, 118] on div "moonchild" at bounding box center [107, 119] width 109 height 11
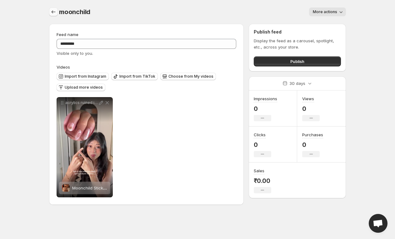
click at [51, 13] on icon "Settings" at bounding box center [53, 12] width 6 height 6
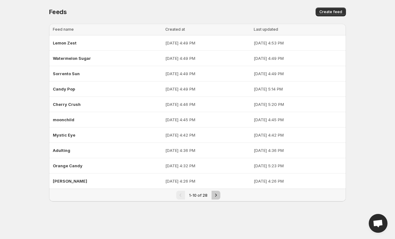
click at [218, 195] on icon "Next" at bounding box center [216, 195] width 6 height 6
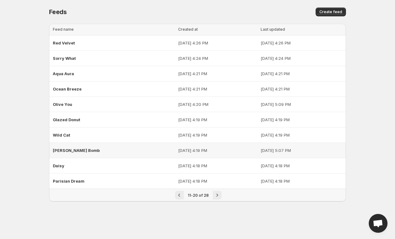
click at [176, 156] on td "[DATE] 4:19 PM" at bounding box center [217, 150] width 83 height 15
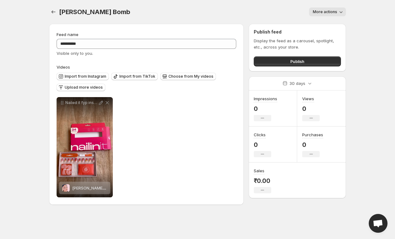
click at [88, 78] on span "Import from Instagram" at bounding box center [86, 76] width 42 height 5
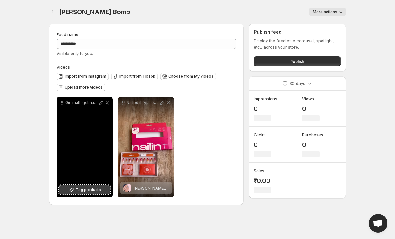
click at [89, 189] on span "Tag products" at bounding box center [88, 189] width 25 height 6
click at [105, 188] on button "Tag products" at bounding box center [84, 189] width 51 height 9
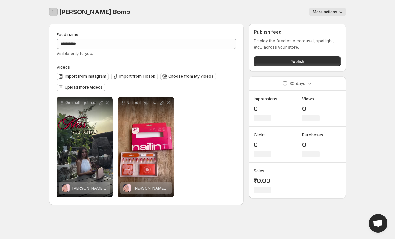
click at [52, 15] on icon "Settings" at bounding box center [53, 12] width 6 height 6
click at [53, 11] on icon "Settings" at bounding box center [54, 11] width 4 height 3
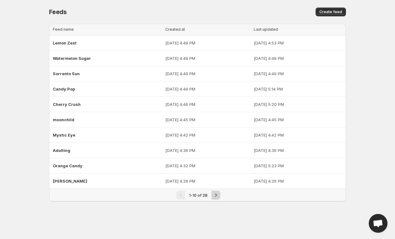
click at [219, 195] on button "Next" at bounding box center [216, 194] width 9 height 9
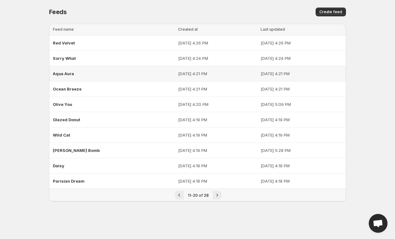
click at [76, 74] on div "Aqua Aura" at bounding box center [114, 73] width 122 height 11
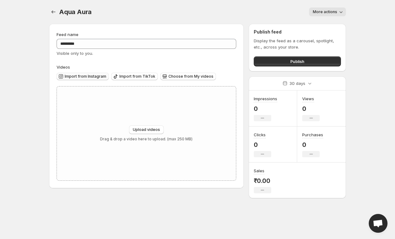
click at [84, 76] on span "Import from Instagram" at bounding box center [86, 76] width 42 height 5
click at [52, 12] on icon "Settings" at bounding box center [53, 12] width 6 height 6
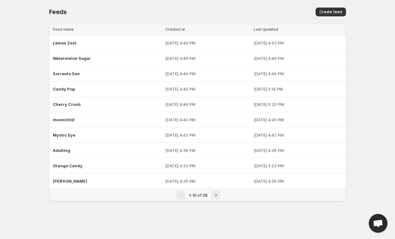
click at [216, 199] on div "1-10 of 28" at bounding box center [197, 195] width 297 height 13
click at [213, 192] on icon "Next" at bounding box center [216, 195] width 6 height 6
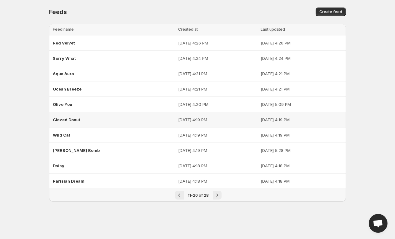
click at [176, 125] on td "[DATE] 4:19 PM" at bounding box center [217, 119] width 83 height 15
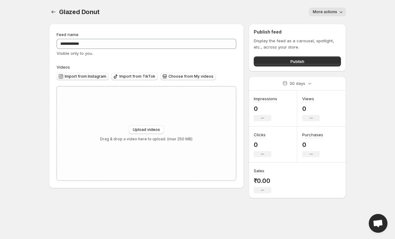
click at [67, 79] on button "Import from Instagram" at bounding box center [83, 77] width 52 height 8
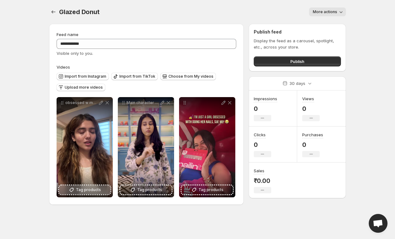
click at [82, 191] on span "Tag products" at bounding box center [88, 189] width 25 height 6
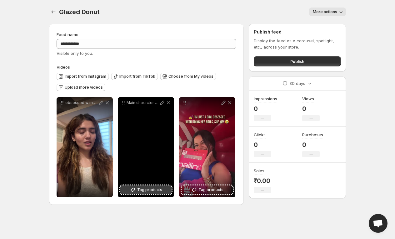
click at [147, 188] on span "Tag products" at bounding box center [149, 189] width 25 height 6
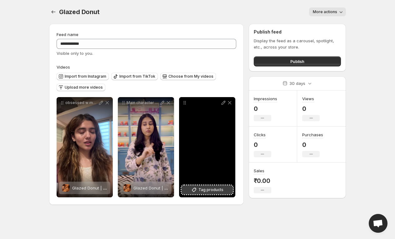
click at [216, 188] on span "Tag products" at bounding box center [211, 189] width 25 height 6
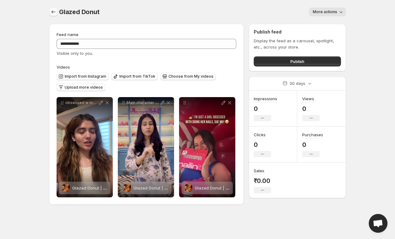
click at [50, 15] on button "Settings" at bounding box center [53, 12] width 9 height 9
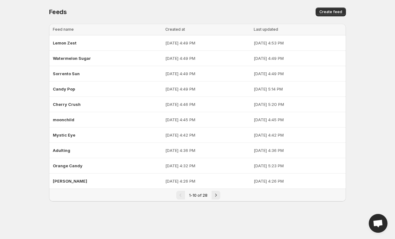
click at [214, 189] on div "1-10 of 28" at bounding box center [197, 195] width 297 height 13
click at [217, 196] on icon "Next" at bounding box center [216, 195] width 6 height 6
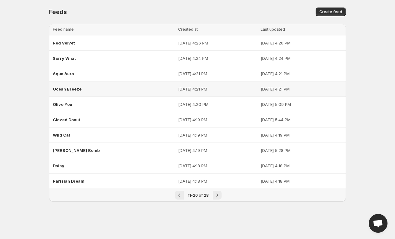
click at [84, 91] on div "Ocean Breeze" at bounding box center [114, 88] width 122 height 11
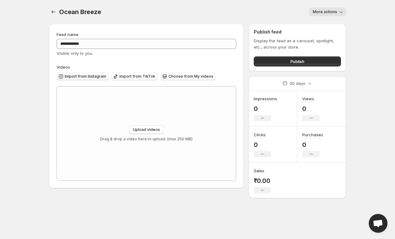
click at [93, 73] on button "Import from Instagram" at bounding box center [83, 77] width 52 height 8
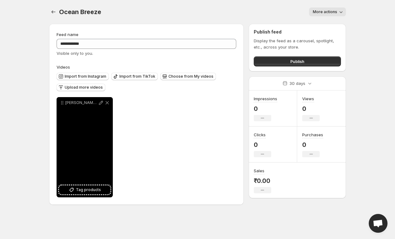
click at [86, 152] on div "Isha Ambani spotted wearing nailinitgirl what metgala nails nailinspo trending …" at bounding box center [85, 147] width 56 height 100
click at [98, 101] on icon at bounding box center [101, 102] width 6 height 6
type input "**********"
click at [84, 155] on div "Isha Ambani spotted wearing nailinitgirl what metgala nails nailinspo trending …" at bounding box center [85, 147] width 56 height 100
click at [79, 188] on span "Tag products" at bounding box center [88, 189] width 25 height 6
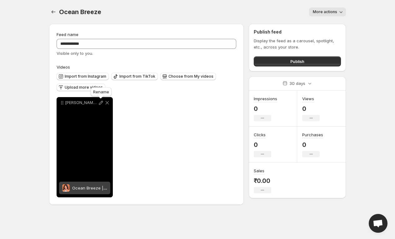
click at [103, 104] on icon at bounding box center [101, 102] width 6 height 6
type input "**********"
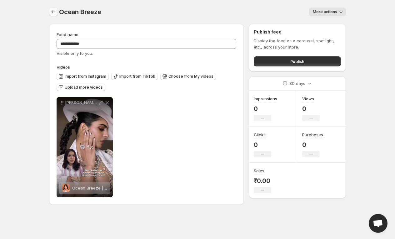
click at [54, 11] on icon "Settings" at bounding box center [53, 12] width 6 height 6
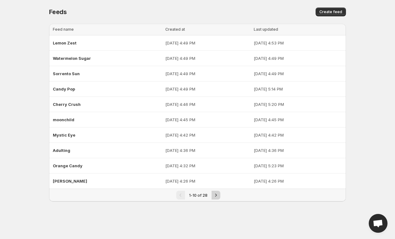
click at [215, 190] on button "Next" at bounding box center [216, 194] width 9 height 9
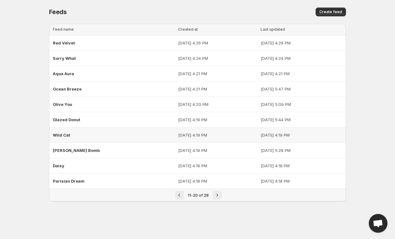
click at [103, 139] on div "Wild Cat" at bounding box center [114, 134] width 122 height 11
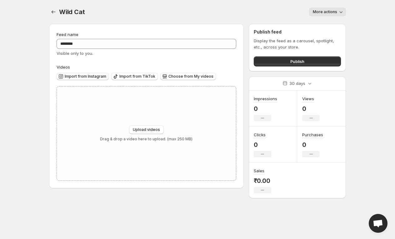
click at [100, 78] on span "Import from Instagram" at bounding box center [86, 76] width 42 height 5
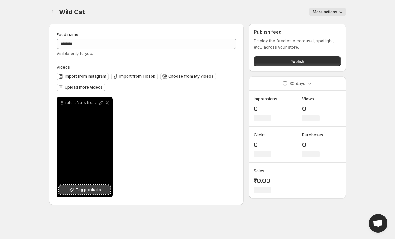
click at [100, 190] on button "Tag products" at bounding box center [84, 189] width 51 height 9
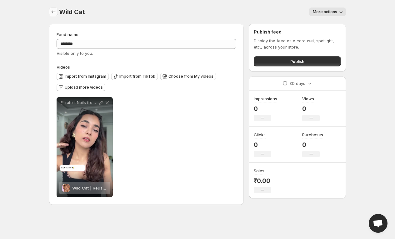
click at [54, 8] on button "Settings" at bounding box center [53, 12] width 9 height 9
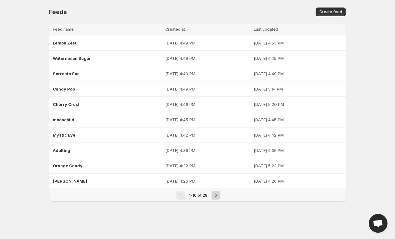
click at [218, 192] on icon "Next" at bounding box center [216, 195] width 6 height 6
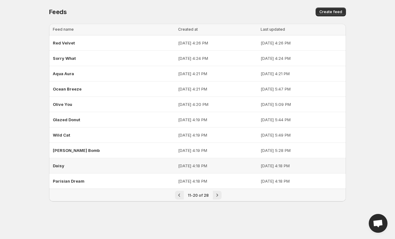
click at [113, 164] on div "Daisy" at bounding box center [114, 165] width 122 height 11
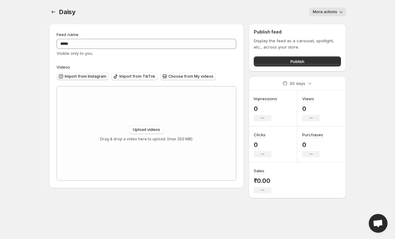
click at [94, 73] on button "Import from Instagram" at bounding box center [83, 77] width 52 height 8
click at [156, 133] on button "Upload videos" at bounding box center [146, 129] width 35 height 9
click at [97, 75] on span "Import from Instagram" at bounding box center [86, 76] width 42 height 5
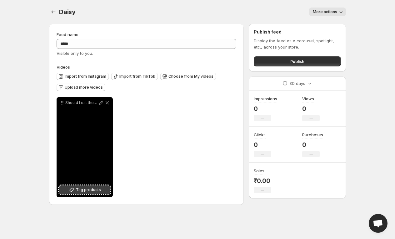
click at [104, 190] on button "Tag products" at bounding box center [84, 189] width 51 height 9
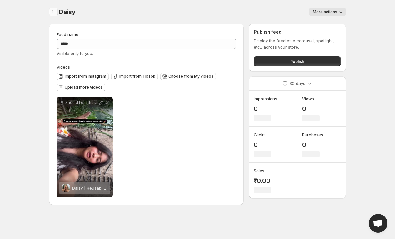
click at [53, 12] on icon "Settings" at bounding box center [53, 12] width 6 height 6
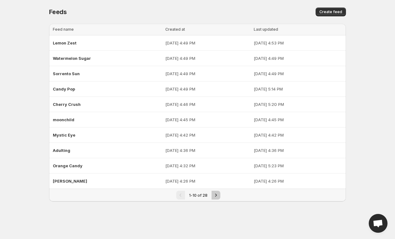
click at [217, 194] on icon "Next" at bounding box center [216, 195] width 6 height 6
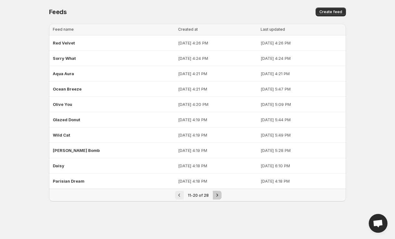
click at [216, 195] on icon "Next" at bounding box center [217, 195] width 6 height 6
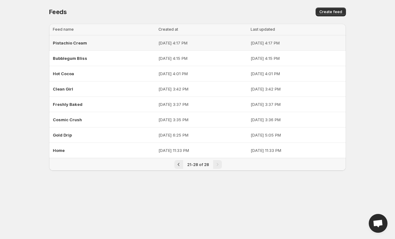
click at [157, 38] on td "[DATE] 4:17 PM" at bounding box center [203, 42] width 92 height 15
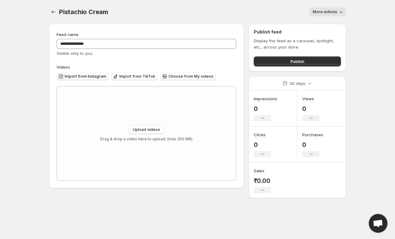
click at [98, 78] on span "Import from Instagram" at bounding box center [86, 76] width 42 height 5
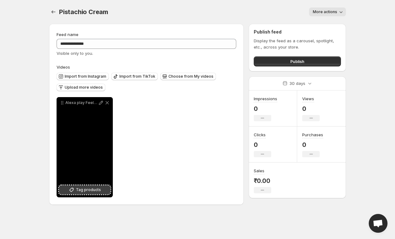
click at [90, 189] on span "Tag products" at bounding box center [88, 189] width 25 height 6
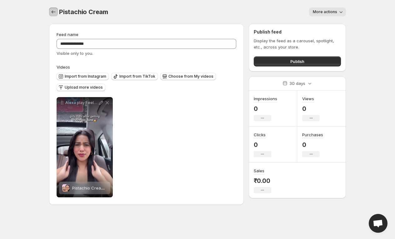
click at [53, 12] on icon "Settings" at bounding box center [53, 12] width 6 height 6
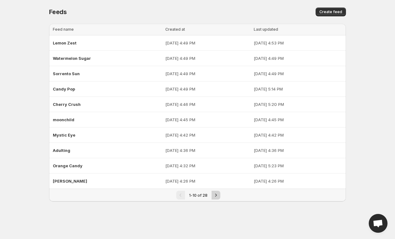
click at [214, 194] on icon "Next" at bounding box center [216, 195] width 6 height 6
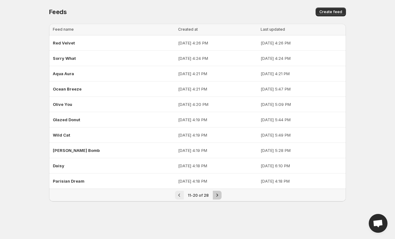
click at [215, 196] on icon "Next" at bounding box center [217, 195] width 6 height 6
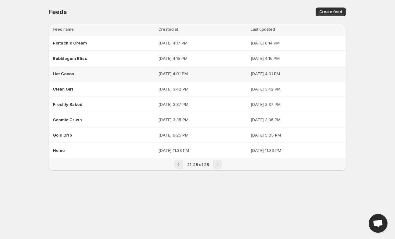
click at [124, 71] on div "Hot Cocoa" at bounding box center [104, 73] width 102 height 11
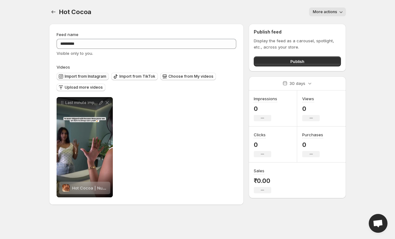
click at [68, 78] on span "Import from Instagram" at bounding box center [86, 76] width 42 height 5
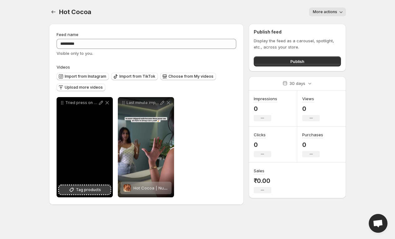
click at [86, 190] on span "Tag products" at bounding box center [88, 189] width 25 height 6
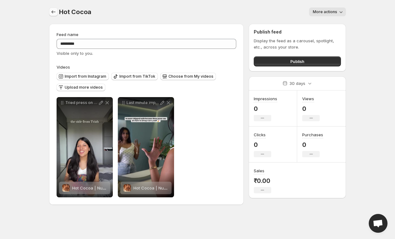
click at [58, 8] on button "Settings" at bounding box center [53, 12] width 9 height 9
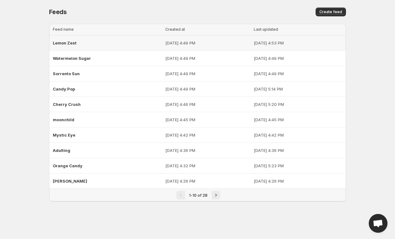
click at [114, 47] on div "Lemon Zest" at bounding box center [107, 42] width 109 height 11
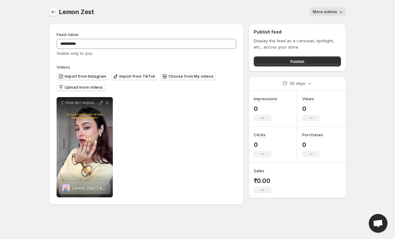
click at [56, 15] on icon "Settings" at bounding box center [53, 12] width 6 height 6
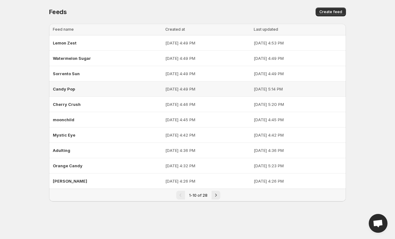
click at [111, 87] on div "Candy Pop" at bounding box center [107, 88] width 109 height 11
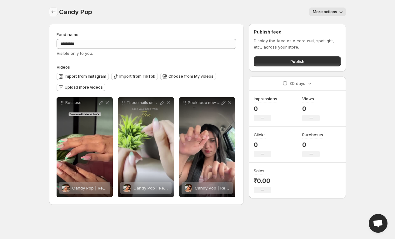
click at [56, 9] on button "Settings" at bounding box center [53, 12] width 9 height 9
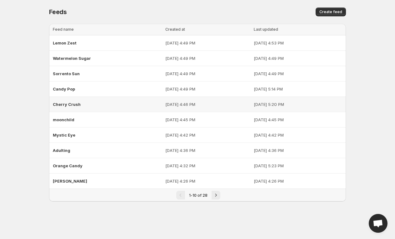
click at [74, 105] on span "Cherry Crush" at bounding box center [67, 104] width 28 height 5
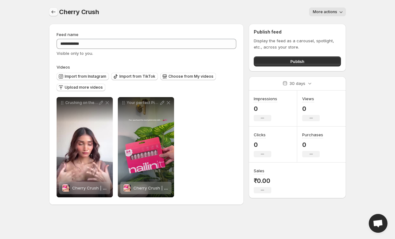
click at [53, 15] on icon "Settings" at bounding box center [53, 12] width 6 height 6
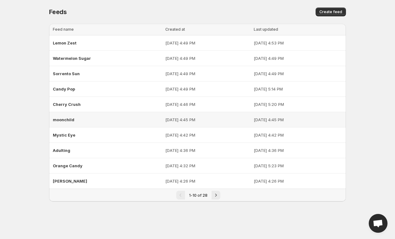
click at [91, 122] on div "moonchild" at bounding box center [107, 119] width 109 height 11
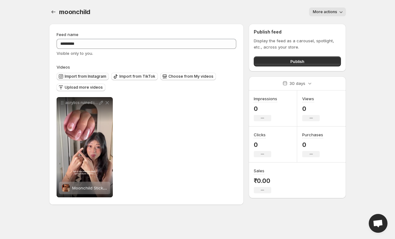
click at [95, 77] on span "Import from Instagram" at bounding box center [86, 76] width 42 height 5
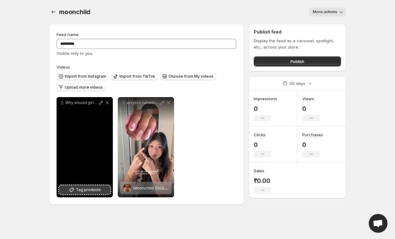
click at [95, 189] on span "Tag products" at bounding box center [88, 189] width 25 height 6
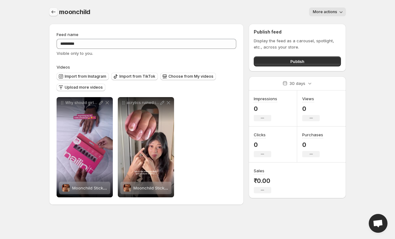
click at [53, 9] on icon "Settings" at bounding box center [53, 12] width 6 height 6
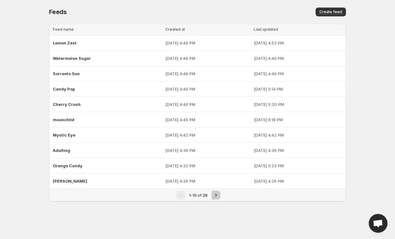
click at [217, 192] on icon "Next" at bounding box center [216, 195] width 6 height 6
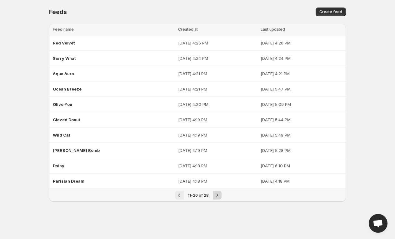
click at [220, 191] on button "Next" at bounding box center [217, 194] width 9 height 9
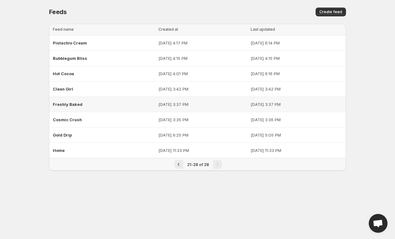
click at [76, 104] on span "Freshly Baked" at bounding box center [68, 104] width 30 height 5
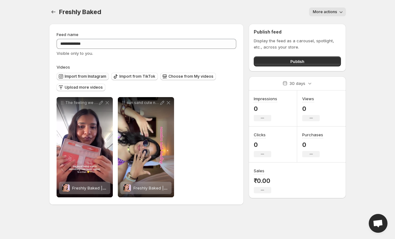
click at [90, 73] on button "Import from Instagram" at bounding box center [83, 77] width 52 height 8
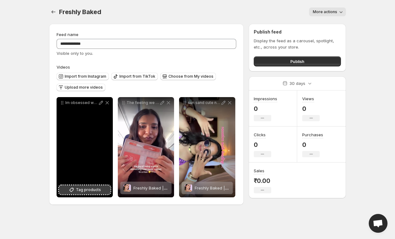
click at [76, 190] on button "Tag products" at bounding box center [84, 189] width 51 height 9
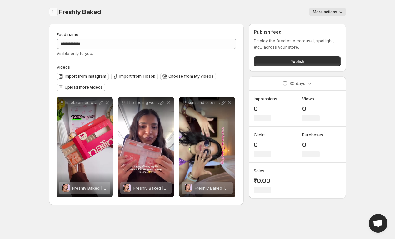
click at [54, 13] on icon "Settings" at bounding box center [53, 12] width 6 height 6
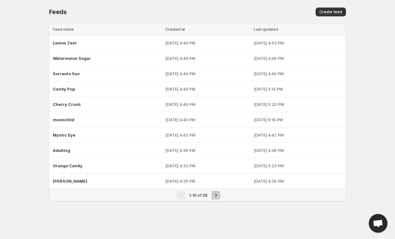
click at [213, 193] on icon "Next" at bounding box center [216, 195] width 6 height 6
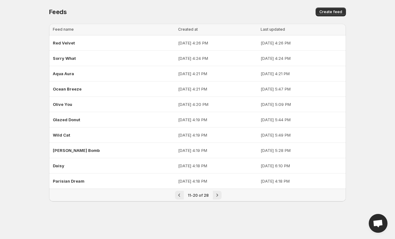
click at [217, 198] on div "11-20 of 28" at bounding box center [197, 195] width 297 height 13
click at [218, 189] on div "11-20 of 28" at bounding box center [197, 195] width 297 height 13
click at [218, 192] on icon "Next" at bounding box center [217, 195] width 6 height 6
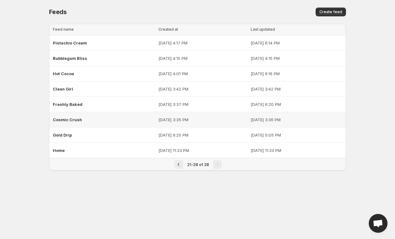
click at [90, 117] on div "Cosmic Crush" at bounding box center [104, 119] width 102 height 11
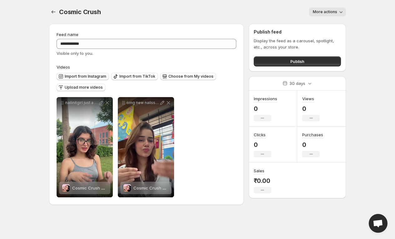
click at [100, 77] on span "Import from Instagram" at bounding box center [86, 76] width 42 height 5
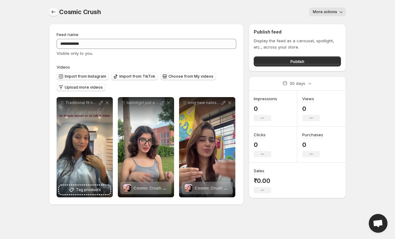
click at [52, 15] on icon "Settings" at bounding box center [53, 12] width 6 height 6
click at [49, 12] on button "Settings" at bounding box center [53, 12] width 9 height 9
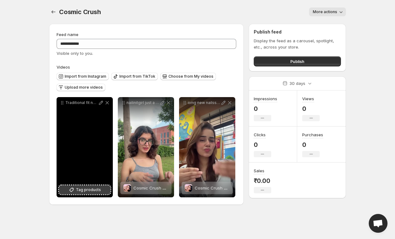
click at [74, 190] on icon at bounding box center [72, 190] width 4 height 4
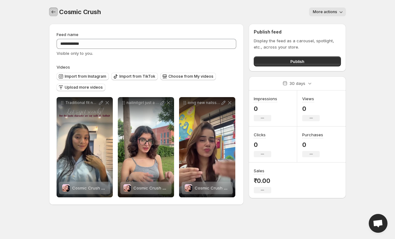
click at [57, 15] on button "Settings" at bounding box center [53, 12] width 9 height 9
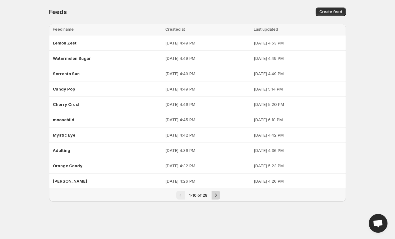
click at [214, 198] on button "Next" at bounding box center [216, 194] width 9 height 9
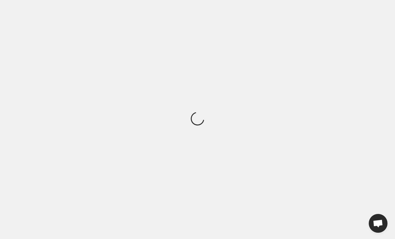
click at [214, 198] on div "Loading" at bounding box center [197, 119] width 395 height 239
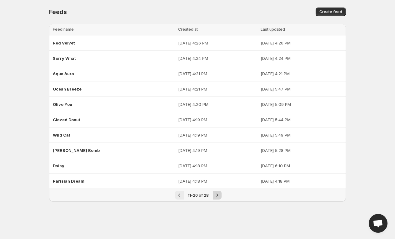
click at [218, 194] on icon "Next" at bounding box center [217, 195] width 6 height 6
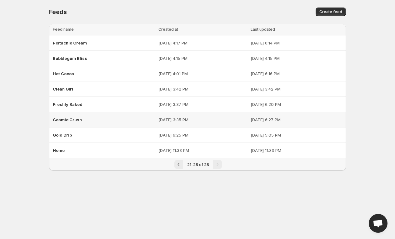
click at [102, 116] on div "Cosmic Crush" at bounding box center [104, 119] width 102 height 11
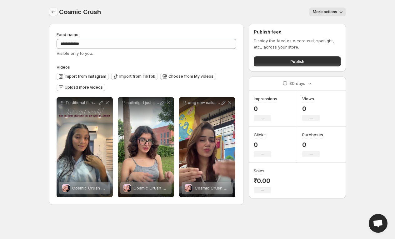
click at [56, 8] on button "Settings" at bounding box center [53, 12] width 9 height 9
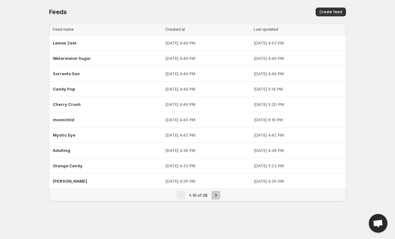
click at [214, 197] on button "Next" at bounding box center [216, 194] width 9 height 9
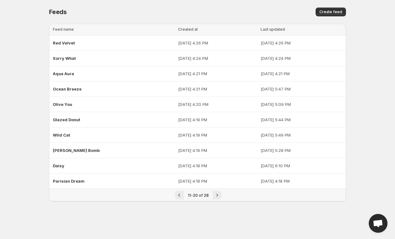
click at [214, 197] on button "Next" at bounding box center [217, 194] width 9 height 9
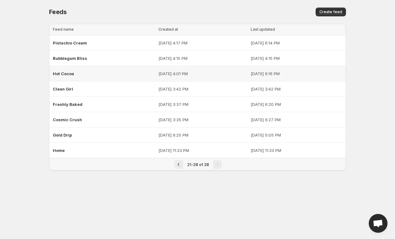
click at [92, 74] on div "Hot Cocoa" at bounding box center [104, 73] width 102 height 11
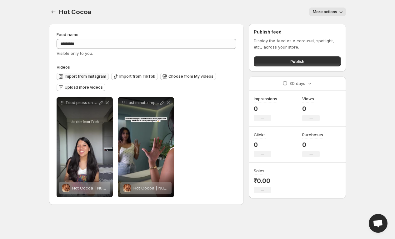
click at [76, 78] on span "Import from Instagram" at bounding box center [86, 76] width 42 height 5
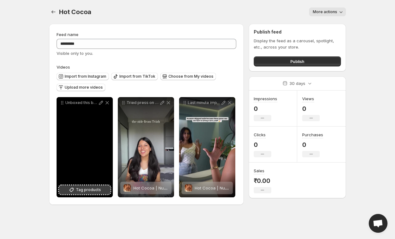
click at [75, 189] on icon at bounding box center [71, 189] width 6 height 6
